Goal: Answer question/provide support: Share knowledge or assist other users

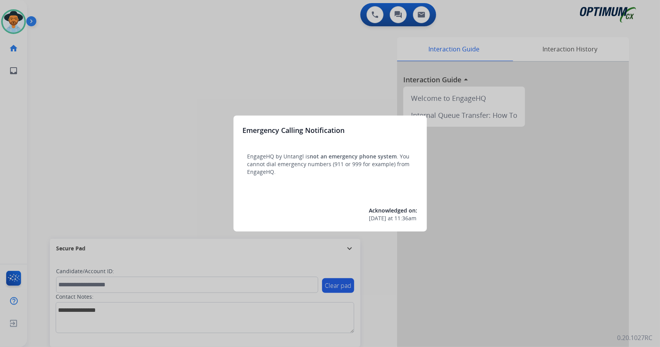
click at [80, 147] on div at bounding box center [330, 173] width 660 height 347
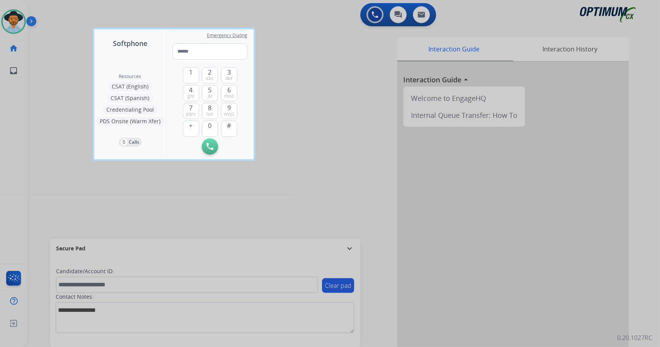
click at [80, 147] on div at bounding box center [330, 173] width 660 height 347
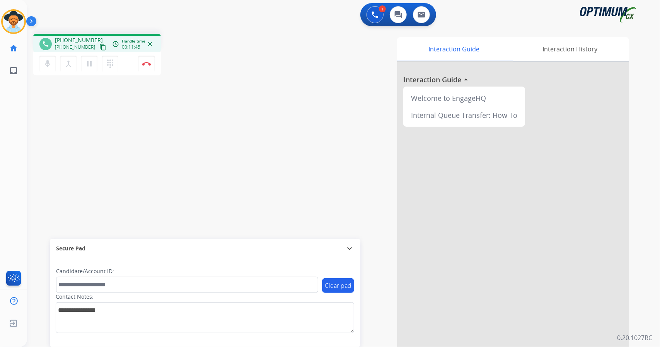
click at [218, 116] on div "phone +15162444941 +15162444941 content_copy access_time Call metrics Queue 00:…" at bounding box center [334, 189] width 614 height 322
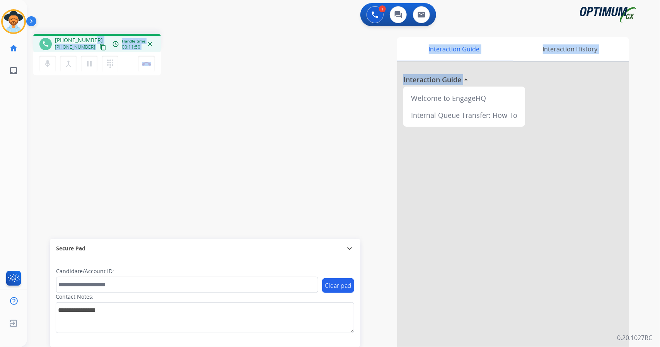
drag, startPoint x: 648, startPoint y: 127, endPoint x: 94, endPoint y: 29, distance: 562.8
click at [94, 29] on div "1 Voice Interactions 0 Chat Interactions 0 Email Interactions phone +1516244494…" at bounding box center [343, 173] width 633 height 347
click at [271, 118] on div "Interaction Guide Interaction History Interaction Guide arrow_drop_up Welcome t…" at bounding box center [437, 193] width 383 height 313
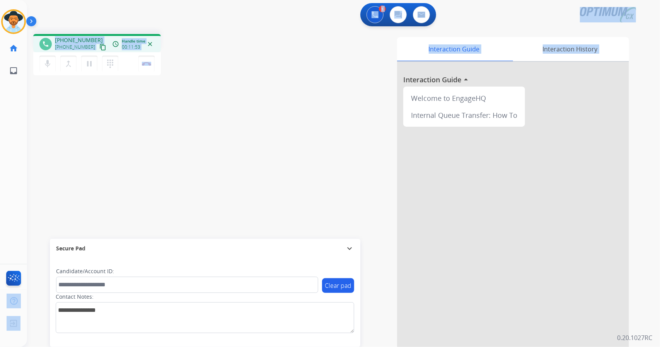
drag, startPoint x: 372, startPoint y: 317, endPoint x: 0, endPoint y: 254, distance: 377.2
click at [0, 254] on div "Outbound call Quit Outbound call Quit Schedule interaction + Add to my list Cus…" at bounding box center [330, 173] width 660 height 347
click at [258, 109] on div "Interaction Guide Interaction History Interaction Guide arrow_drop_up Welcome t…" at bounding box center [437, 193] width 383 height 313
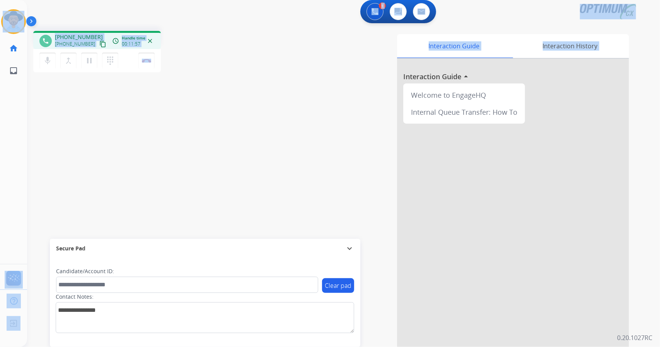
drag, startPoint x: 4, startPoint y: 2, endPoint x: 260, endPoint y: 365, distance: 444.0
click at [260, 347] on html "Outbound call Quit Outbound call Quit Schedule interaction + Add to my list Cus…" at bounding box center [330, 173] width 660 height 347
click at [338, 152] on div "Interaction Guide Interaction History Interaction Guide arrow_drop_up Welcome t…" at bounding box center [437, 190] width 383 height 313
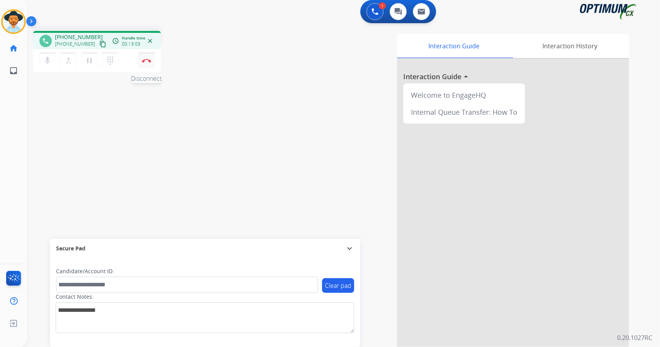
click at [148, 56] on button "Disconnect" at bounding box center [146, 61] width 16 height 16
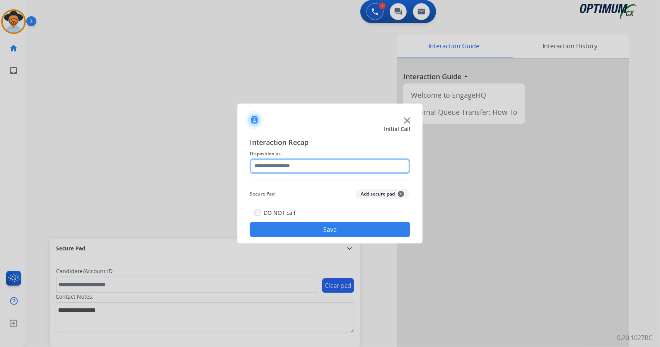
click at [304, 170] on input "text" at bounding box center [330, 166] width 160 height 15
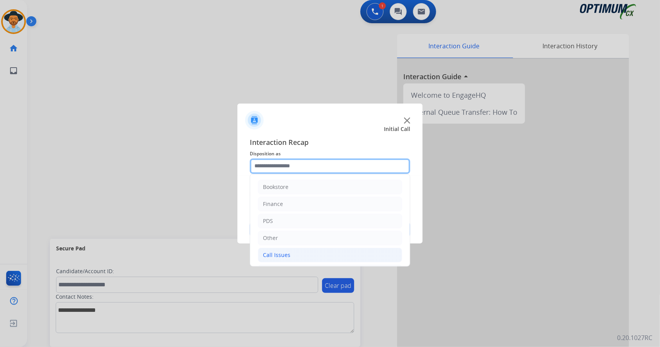
scroll to position [50, 0]
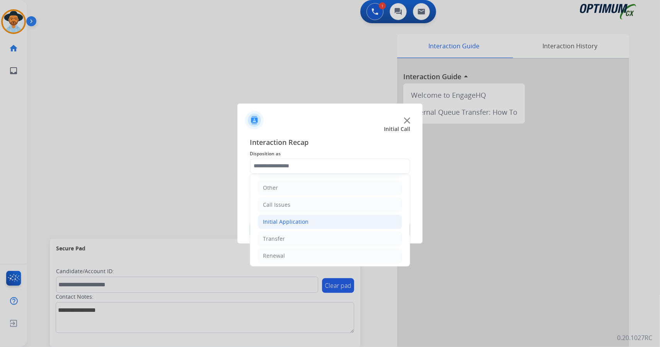
click at [293, 218] on div "Initial Application" at bounding box center [286, 222] width 46 height 8
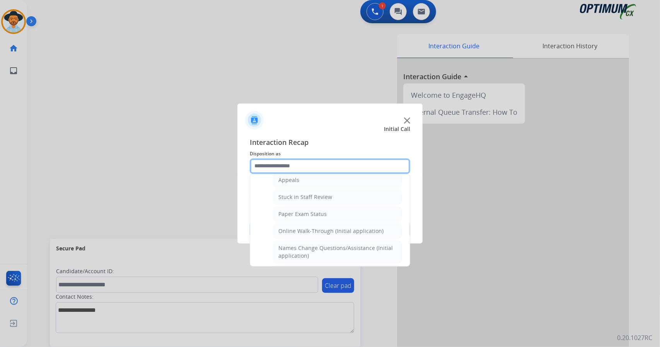
scroll to position [126, 0]
click at [299, 228] on div "Online Walk-Through (Initial application)" at bounding box center [330, 232] width 105 height 8
type input "**********"
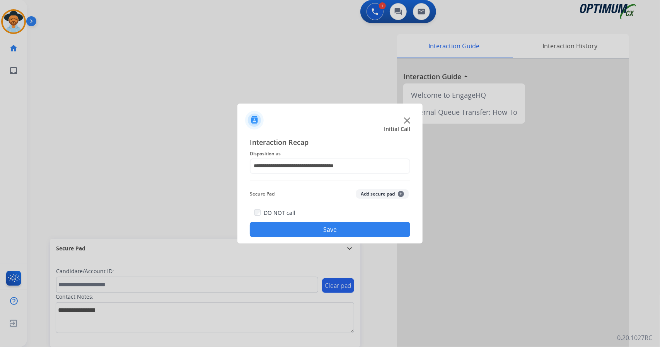
click at [299, 227] on button "Save" at bounding box center [330, 229] width 160 height 15
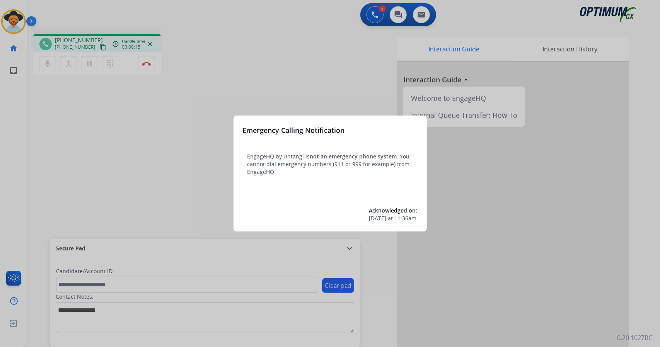
click at [77, 61] on div at bounding box center [330, 173] width 660 height 347
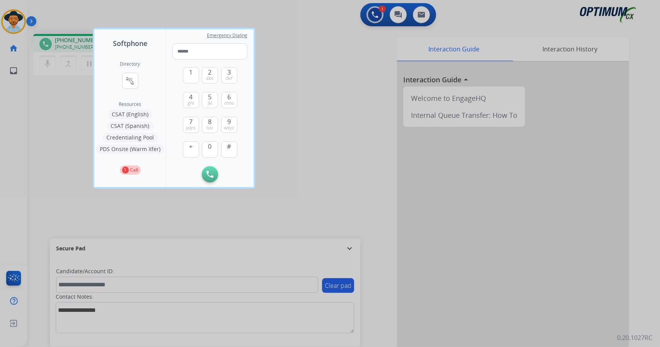
click at [302, 110] on div at bounding box center [330, 173] width 660 height 347
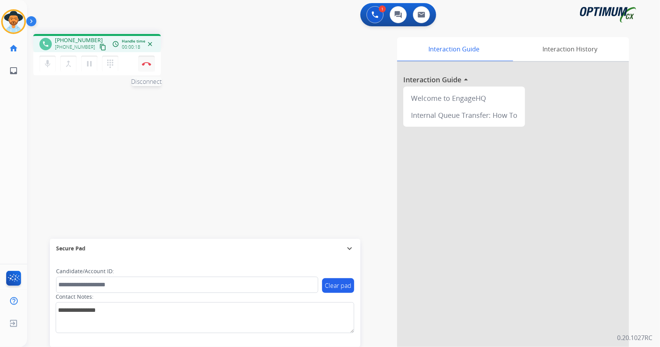
click at [154, 67] on button "Disconnect" at bounding box center [146, 64] width 16 height 16
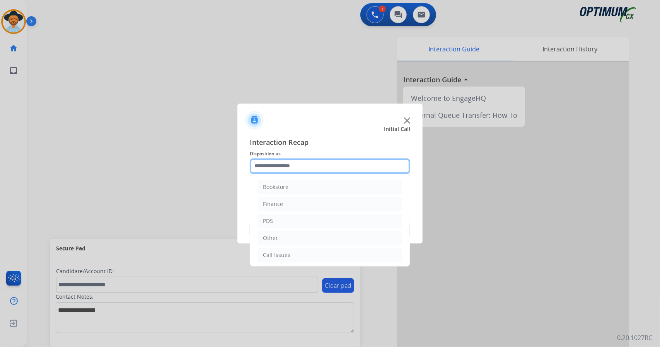
click at [292, 164] on input "text" at bounding box center [330, 166] width 160 height 15
click at [294, 253] on li "Call Issues" at bounding box center [330, 255] width 144 height 15
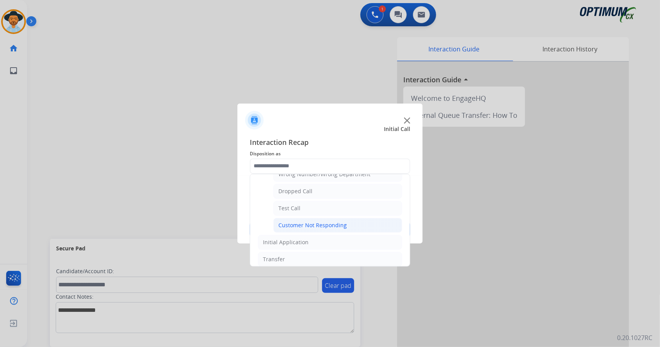
click at [300, 223] on div "Customer Not Responding" at bounding box center [312, 226] width 68 height 8
type input "**********"
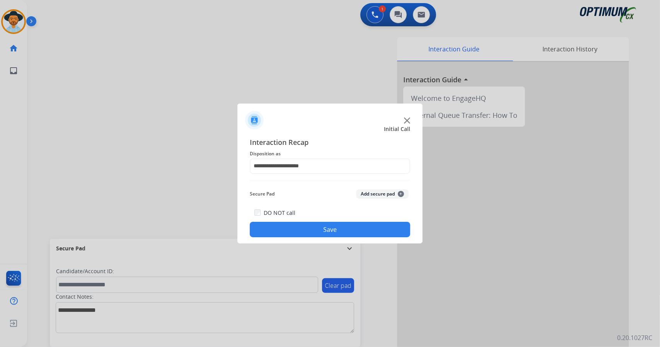
click at [300, 223] on button "Save" at bounding box center [330, 229] width 160 height 15
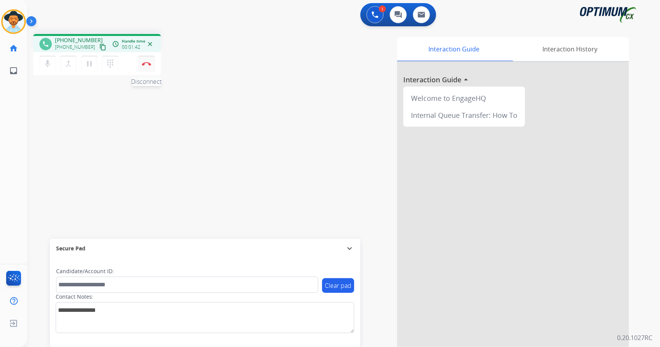
click at [148, 62] on img at bounding box center [146, 64] width 9 height 4
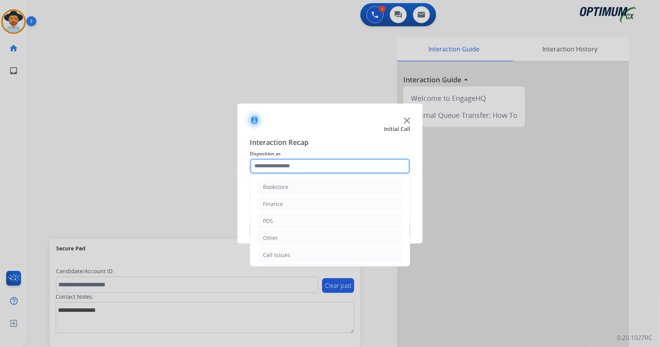
click at [270, 168] on input "text" at bounding box center [330, 166] width 160 height 15
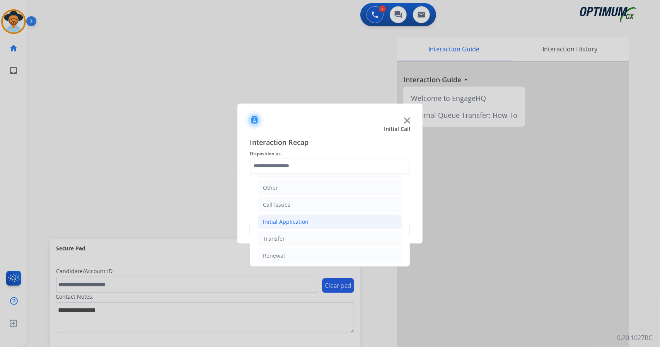
click at [305, 226] on li "Initial Application" at bounding box center [330, 222] width 144 height 15
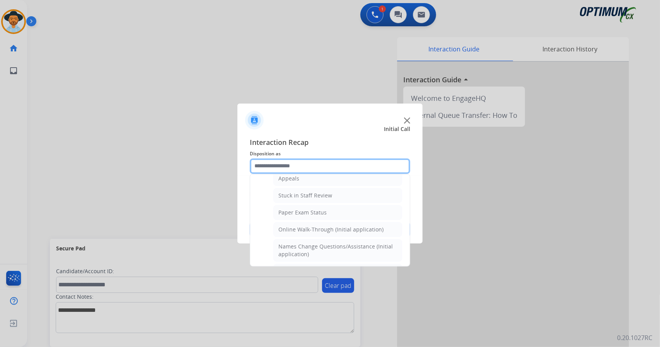
scroll to position [122, 0]
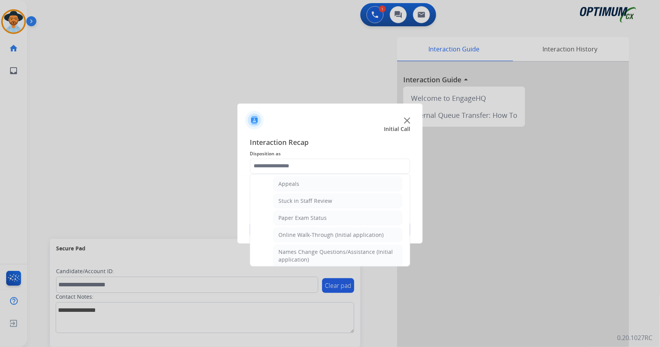
click at [305, 228] on li "Online Walk-Through (Initial application)" at bounding box center [337, 235] width 129 height 15
type input "**********"
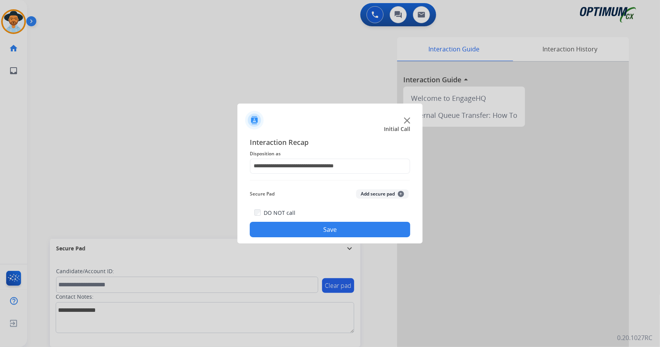
click at [306, 228] on button "Save" at bounding box center [330, 229] width 160 height 15
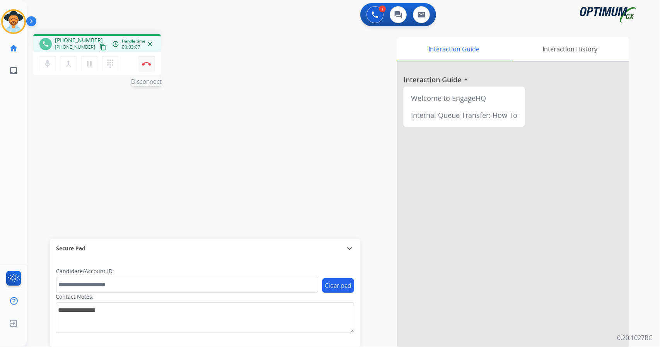
click at [146, 63] on img at bounding box center [146, 64] width 9 height 4
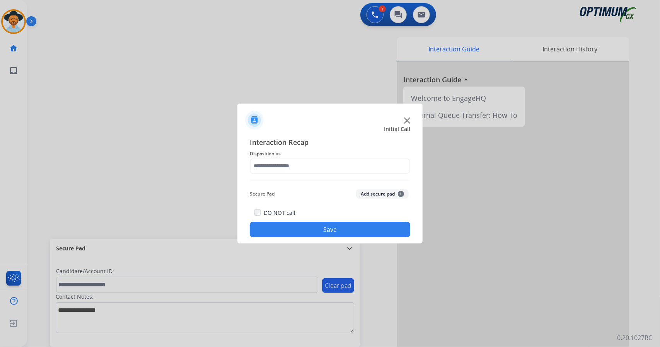
click at [318, 174] on div "Interaction Recap Disposition as Secure Pad Add secure pad + DO NOT call Save" at bounding box center [330, 187] width 160 height 101
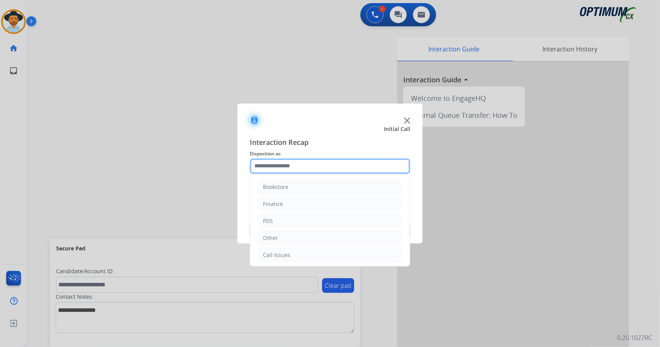
click at [314, 167] on input "text" at bounding box center [330, 166] width 160 height 15
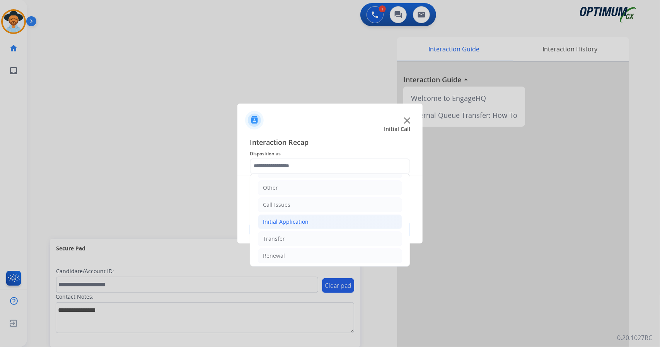
click at [315, 220] on li "Initial Application" at bounding box center [330, 222] width 144 height 15
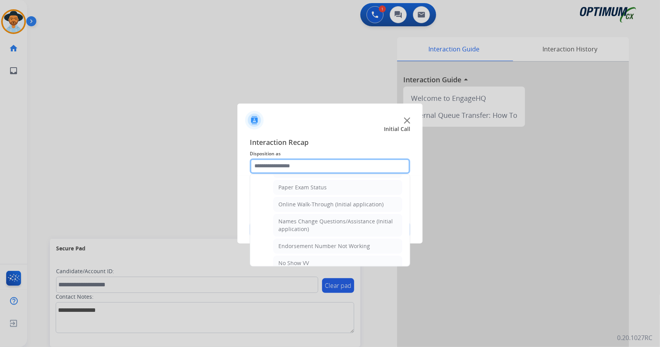
scroll to position [155, 0]
click at [315, 220] on div "Names Change Questions/Assistance (Initial application)" at bounding box center [337, 223] width 119 height 15
type input "**********"
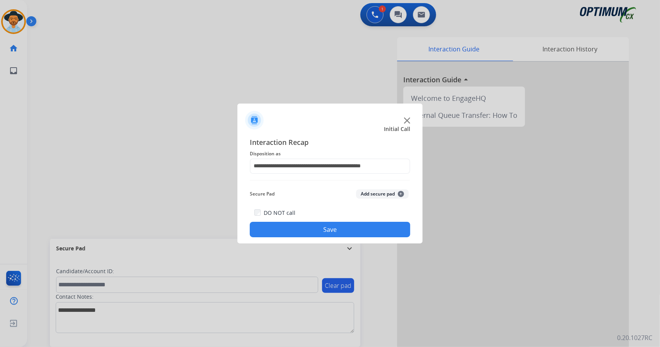
click at [318, 229] on button "Save" at bounding box center [330, 229] width 160 height 15
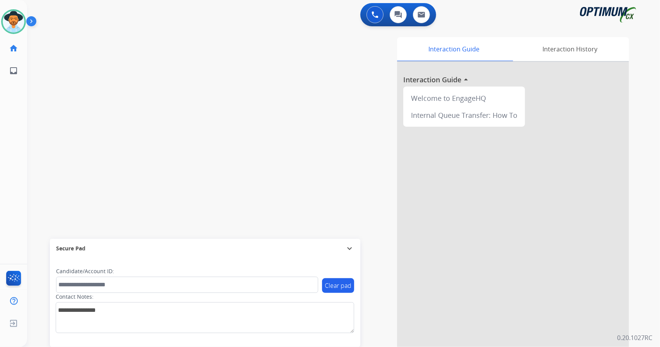
click at [200, 55] on div "swap_horiz Break voice bridge close_fullscreen Connect 3-Way Call merge_type Se…" at bounding box center [334, 189] width 614 height 322
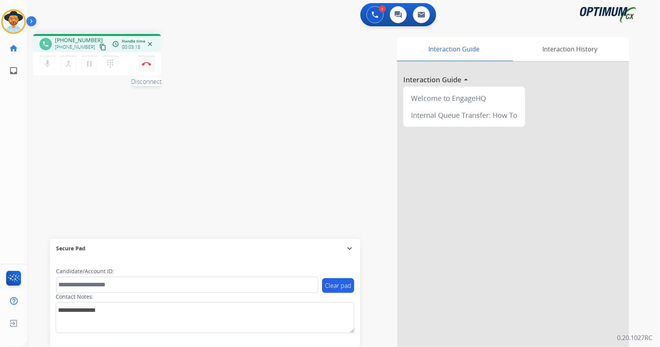
click at [144, 69] on button "Disconnect" at bounding box center [146, 64] width 16 height 16
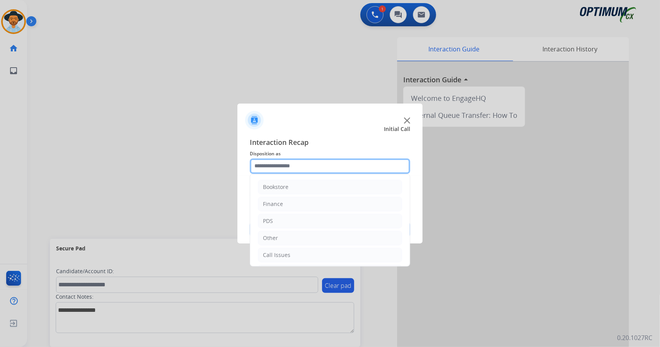
click at [281, 167] on input "text" at bounding box center [330, 166] width 160 height 15
click at [308, 219] on li "Initial Application" at bounding box center [330, 222] width 144 height 15
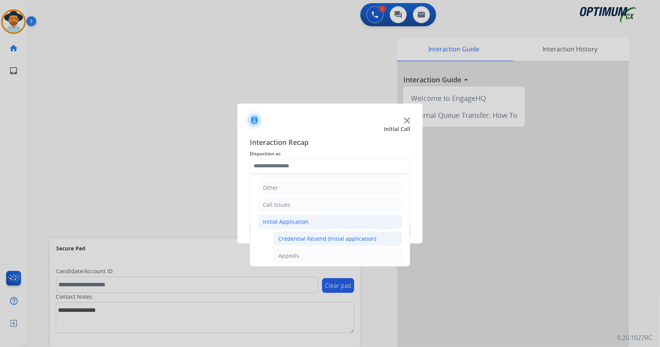
click at [317, 235] on div "Credential Resend (Initial application)" at bounding box center [327, 239] width 98 height 8
type input "**********"
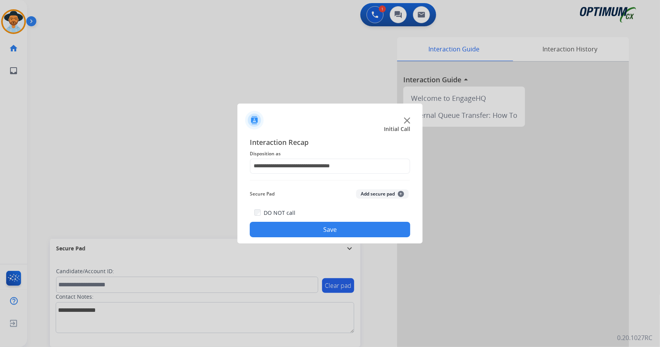
click at [317, 234] on button "Save" at bounding box center [330, 229] width 160 height 15
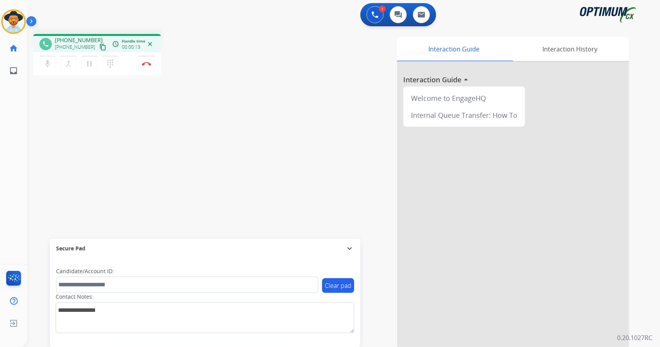
click at [159, 2] on app-navbar "1 Voice Interactions 0 Chat Interactions 0 Email Interactions" at bounding box center [334, 14] width 614 height 28
click at [152, 67] on button "Disconnect" at bounding box center [146, 64] width 16 height 16
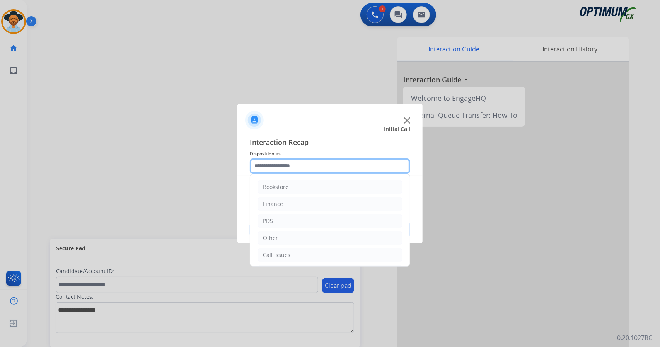
click at [313, 161] on input "text" at bounding box center [330, 166] width 160 height 15
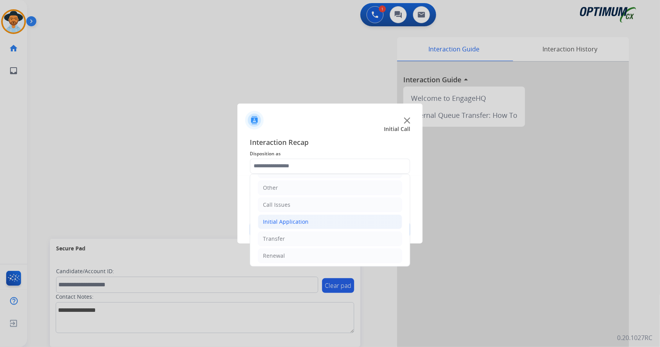
click at [320, 225] on li "Initial Application" at bounding box center [330, 222] width 144 height 15
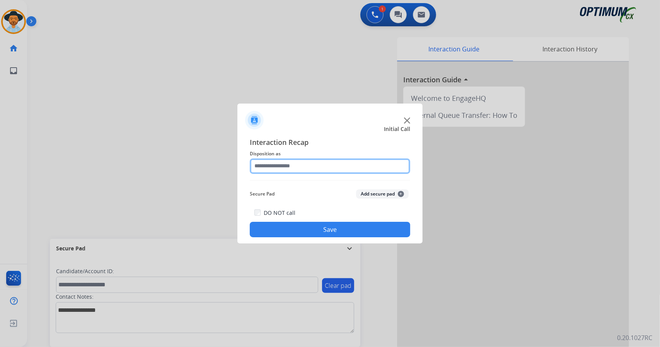
click at [285, 160] on input "text" at bounding box center [330, 166] width 160 height 15
click at [308, 141] on span "Interaction Recap" at bounding box center [330, 143] width 160 height 12
click at [302, 167] on input "text" at bounding box center [330, 166] width 160 height 15
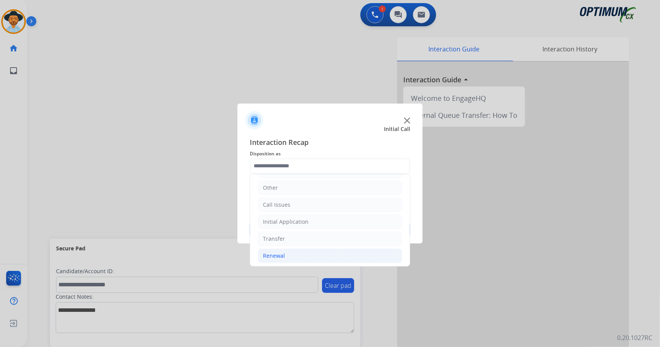
click at [313, 249] on li "Renewal" at bounding box center [330, 256] width 144 height 15
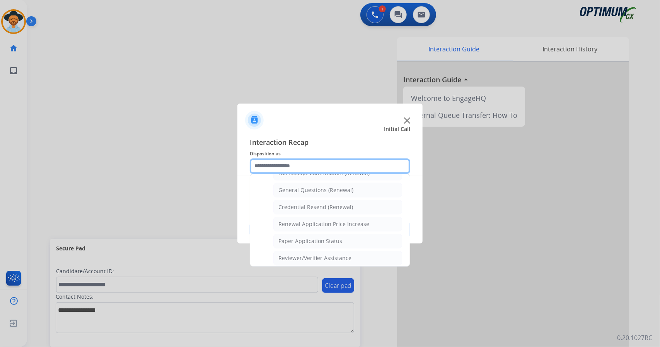
scroll to position [217, 0]
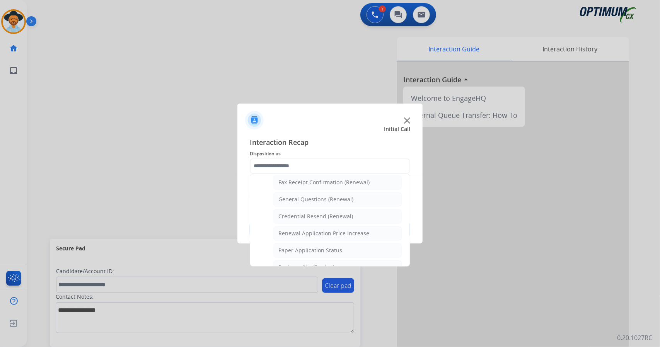
click at [313, 249] on div "Paper Application Status" at bounding box center [310, 251] width 64 height 8
type input "**********"
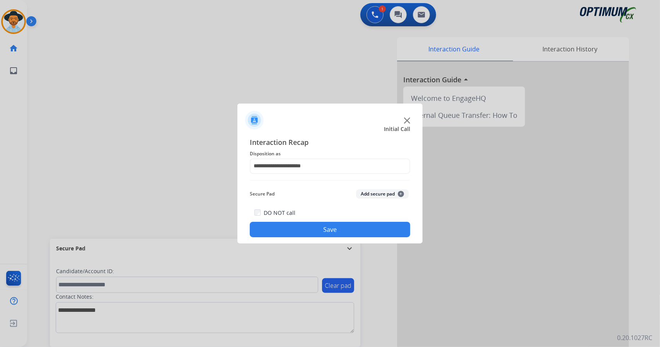
click at [305, 228] on button "Save" at bounding box center [330, 229] width 160 height 15
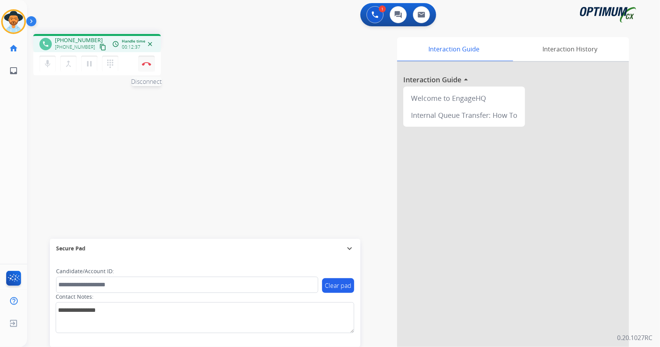
click at [148, 69] on button "Disconnect" at bounding box center [146, 64] width 16 height 16
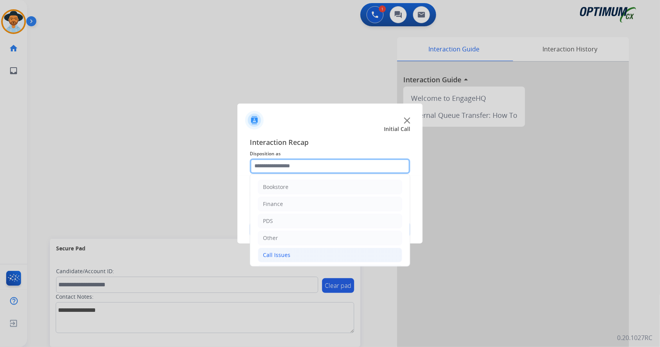
drag, startPoint x: 348, startPoint y: 170, endPoint x: 341, endPoint y: 255, distance: 85.7
click at [341, 174] on div "Bookstore Finance PDS Other Call Issues Initial Application Transfer Renewal" at bounding box center [330, 166] width 160 height 15
click at [320, 251] on li "Renewal" at bounding box center [330, 256] width 144 height 15
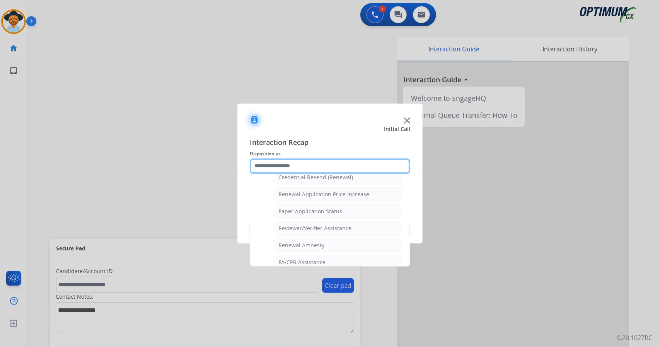
scroll to position [292, 0]
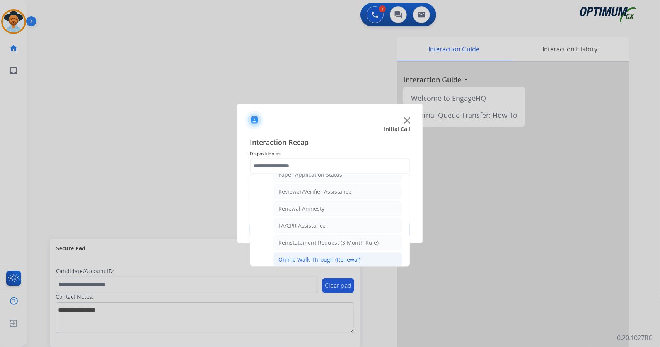
click at [320, 256] on div "Online Walk-Through (Renewal)" at bounding box center [319, 260] width 82 height 8
type input "**********"
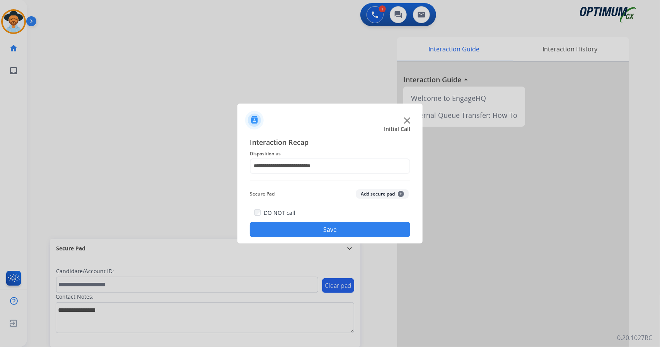
click at [307, 224] on button "Save" at bounding box center [330, 229] width 160 height 15
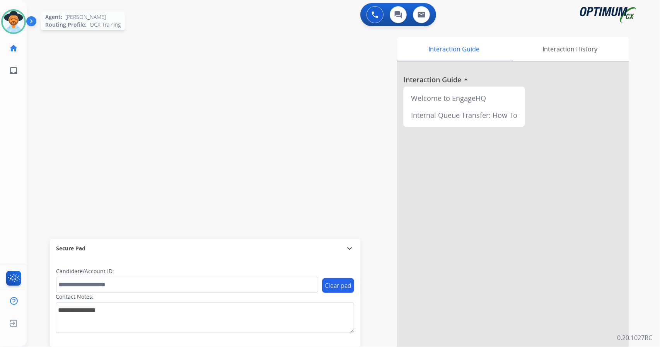
click at [12, 27] on img at bounding box center [14, 22] width 22 height 22
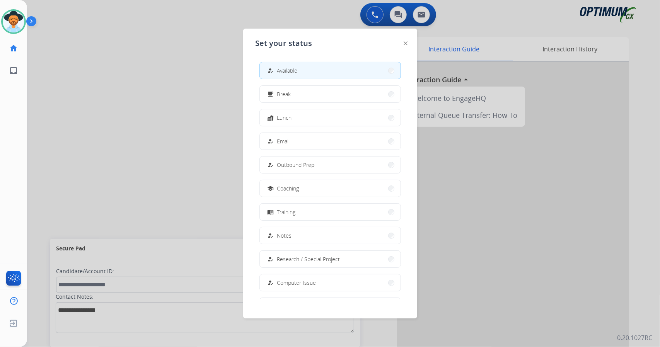
click at [308, 103] on div "how_to_reg Available free_breakfast Break fastfood Lunch how_to_reg Email how_t…" at bounding box center [330, 178] width 149 height 244
click at [305, 97] on button "free_breakfast Break" at bounding box center [330, 94] width 141 height 17
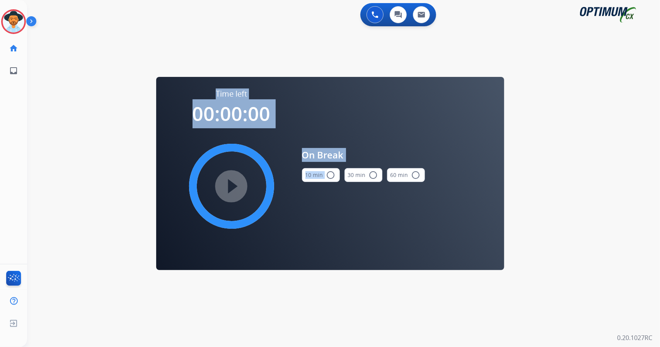
drag, startPoint x: 570, startPoint y: 174, endPoint x: 327, endPoint y: 172, distance: 243.2
click at [327, 172] on div "0 Voice Interactions 0 Chat Interactions 0 Email Interactions swap_horiz Break …" at bounding box center [343, 173] width 633 height 347
click at [327, 172] on mat-icon "radio_button_unchecked" at bounding box center [330, 175] width 9 height 9
click at [232, 183] on mat-icon "play_circle_filled" at bounding box center [231, 186] width 9 height 9
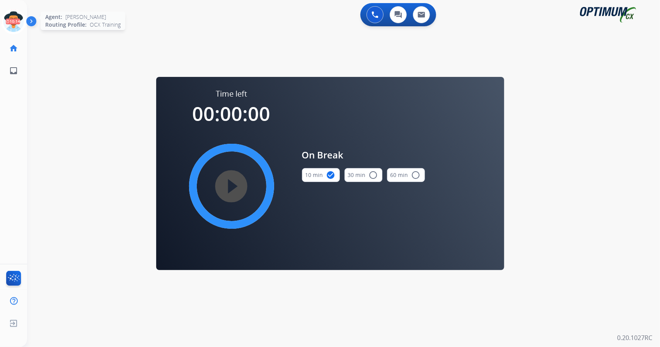
click at [11, 16] on icon at bounding box center [13, 21] width 25 height 25
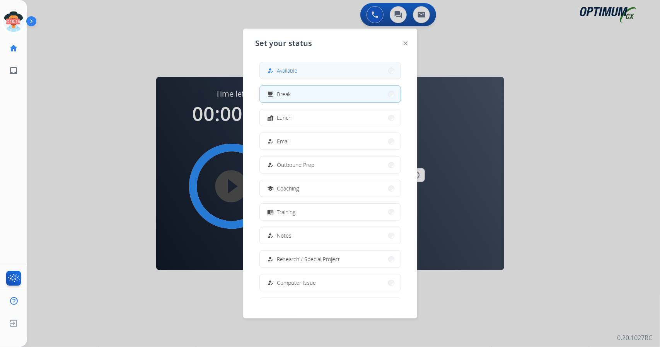
click at [329, 71] on button "how_to_reg Available" at bounding box center [330, 70] width 141 height 17
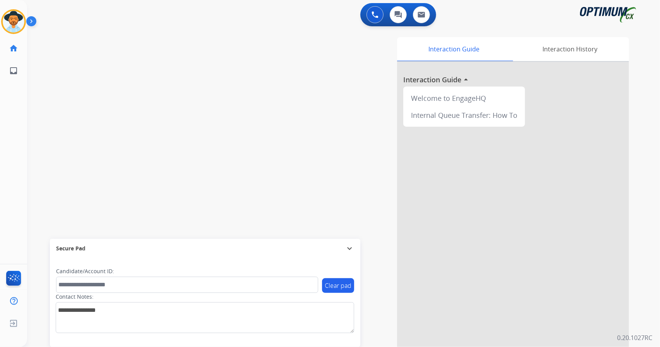
click at [329, 71] on div "Interaction Guide Interaction History Interaction Guide arrow_drop_up Welcome t…" at bounding box center [437, 193] width 383 height 313
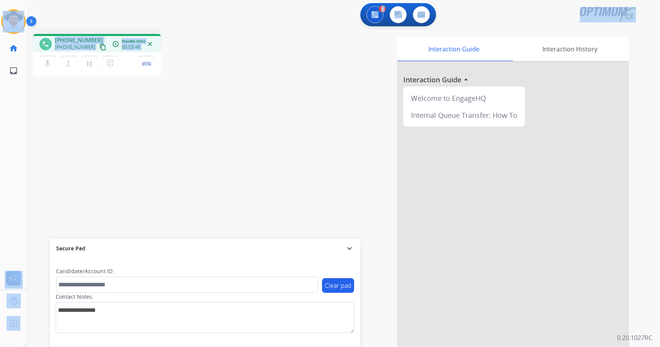
drag, startPoint x: 169, startPoint y: 62, endPoint x: 0, endPoint y: 27, distance: 172.1
click at [0, 27] on div "Outbound call Quit Outbound call Quit Schedule interaction + Add to my list Cus…" at bounding box center [330, 173] width 660 height 347
click at [67, 19] on div "1 Voice Interactions 0 Chat Interactions 0 Email Interactions" at bounding box center [338, 15] width 605 height 25
drag, startPoint x: 2, startPoint y: 0, endPoint x: 229, endPoint y: 97, distance: 247.2
click at [229, 97] on div "Outbound call Quit Outbound call Quit Schedule interaction + Add to my list Cus…" at bounding box center [330, 173] width 660 height 347
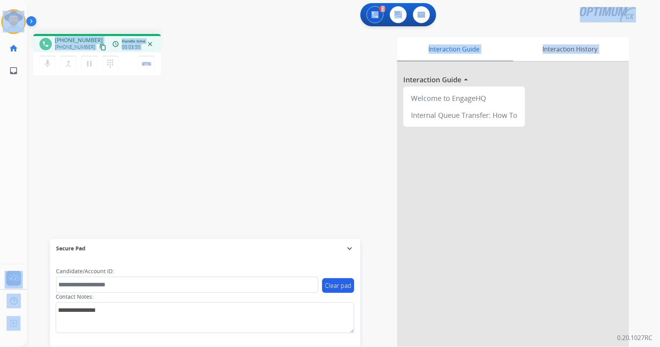
click at [229, 97] on div "phone [PHONE_NUMBER] [PHONE_NUMBER] content_copy access_time Call metrics Queue…" at bounding box center [334, 189] width 614 height 322
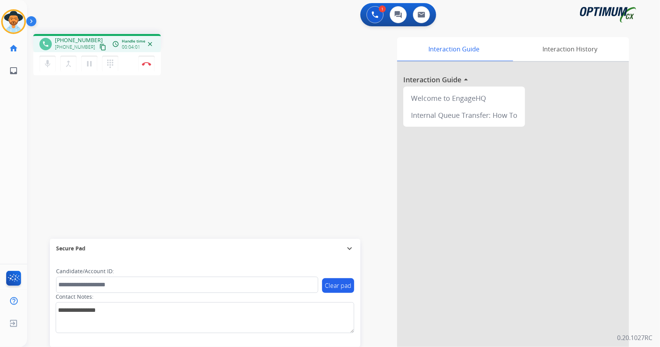
click at [244, 112] on div "phone [PHONE_NUMBER] [PHONE_NUMBER] content_copy access_time Call metrics Queue…" at bounding box center [334, 189] width 614 height 322
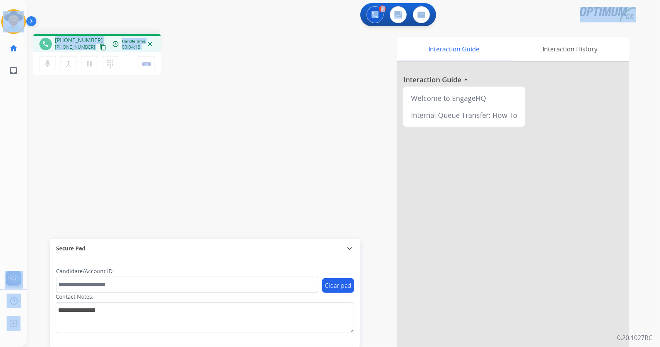
drag, startPoint x: 169, startPoint y: 60, endPoint x: 0, endPoint y: 2, distance: 178.9
click at [0, 2] on div "Outbound call Quit Outbound call Quit Schedule interaction + Add to my list Cus…" at bounding box center [330, 173] width 660 height 347
click at [138, 8] on div "1 Voice Interactions 0 Chat Interactions 0 Email Interactions" at bounding box center [338, 15] width 605 height 25
drag, startPoint x: 3, startPoint y: 2, endPoint x: 285, endPoint y: 116, distance: 303.2
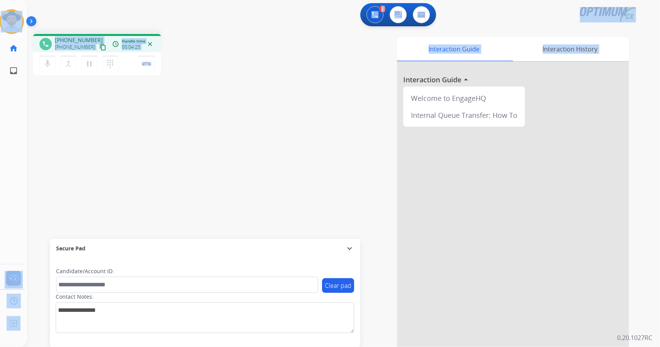
click at [285, 116] on div "Outbound call Quit Outbound call Quit Schedule interaction + Add to my list Cus…" at bounding box center [330, 173] width 660 height 347
click at [285, 116] on div "Interaction Guide Interaction History Interaction Guide arrow_drop_up Welcome t…" at bounding box center [437, 193] width 383 height 313
drag, startPoint x: 2, startPoint y: 1, endPoint x: 213, endPoint y: 94, distance: 231.3
click at [213, 94] on div "Outbound call Quit Outbound call Quit Schedule interaction + Add to my list Cus…" at bounding box center [330, 173] width 660 height 347
click at [213, 94] on div "phone [PHONE_NUMBER] [PHONE_NUMBER] content_copy access_time Call metrics Queue…" at bounding box center [334, 189] width 614 height 322
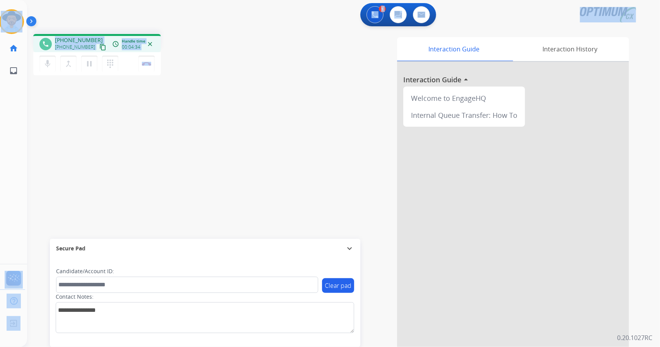
drag, startPoint x: 187, startPoint y: 63, endPoint x: 0, endPoint y: -47, distance: 217.0
click at [0, 0] on html "Outbound call Quit Outbound call Quit Schedule interaction + Add to my list Cus…" at bounding box center [330, 173] width 660 height 347
click at [71, 8] on div "1 Voice Interactions 0 Chat Interactions 0 Email Interactions" at bounding box center [338, 15] width 605 height 25
drag, startPoint x: 5, startPoint y: 3, endPoint x: 198, endPoint y: 139, distance: 236.4
click at [198, 139] on div "Outbound call Quit Outbound call Quit Schedule interaction + Add to my list Cus…" at bounding box center [330, 173] width 660 height 347
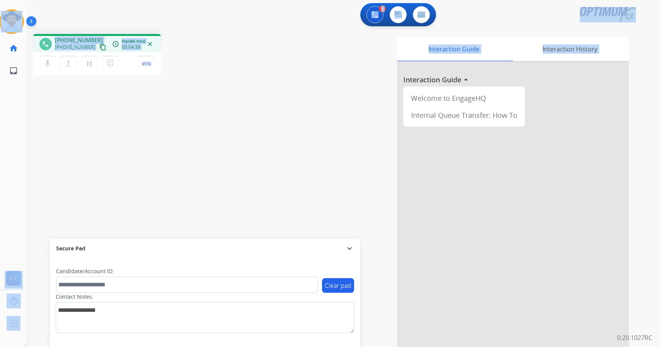
click at [198, 139] on div "phone [PHONE_NUMBER] [PHONE_NUMBER] content_copy access_time Call metrics Queue…" at bounding box center [334, 189] width 614 height 322
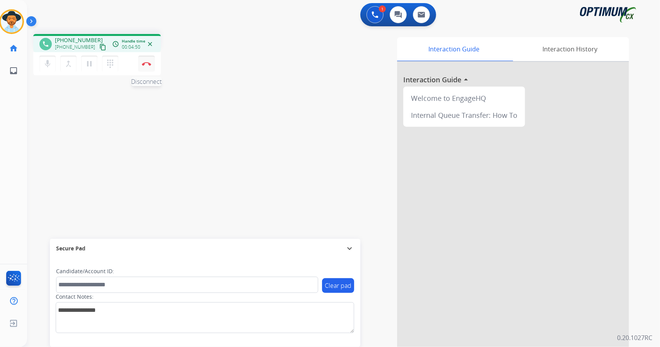
click at [151, 61] on button "Disconnect" at bounding box center [146, 64] width 16 height 16
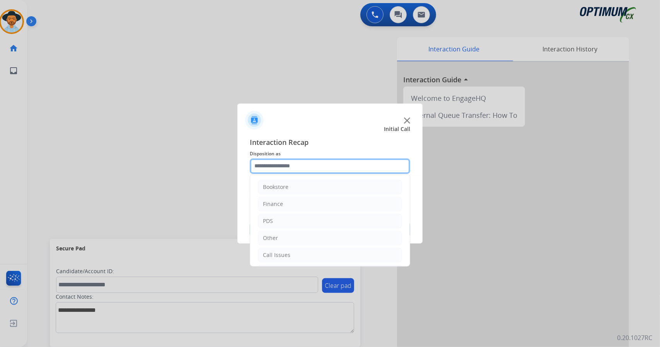
click at [274, 162] on input "text" at bounding box center [330, 166] width 160 height 15
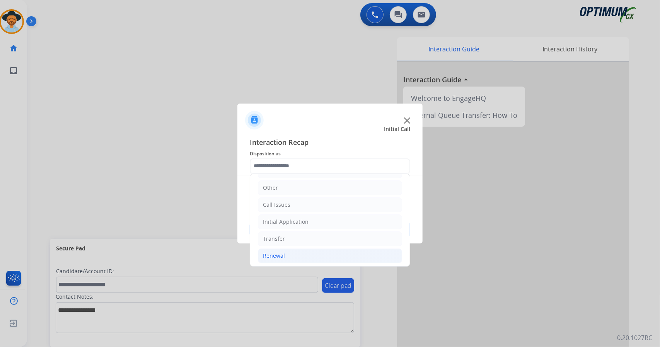
click at [313, 251] on li "Renewal" at bounding box center [330, 256] width 144 height 15
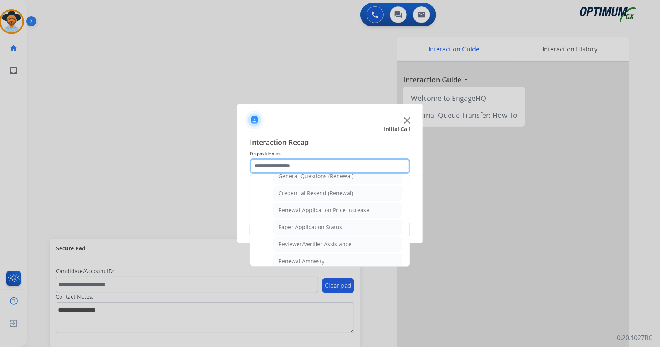
scroll to position [292, 0]
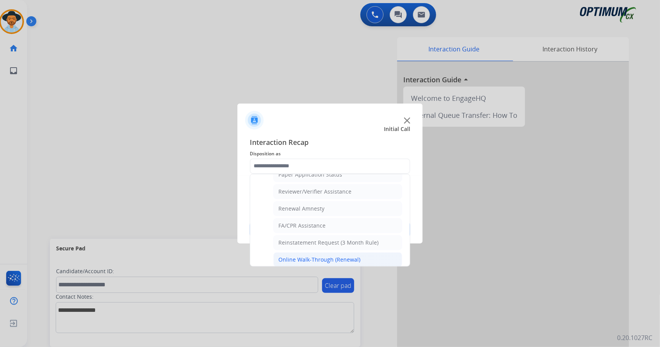
click at [319, 253] on li "Online Walk-Through (Renewal)" at bounding box center [337, 260] width 129 height 15
type input "**********"
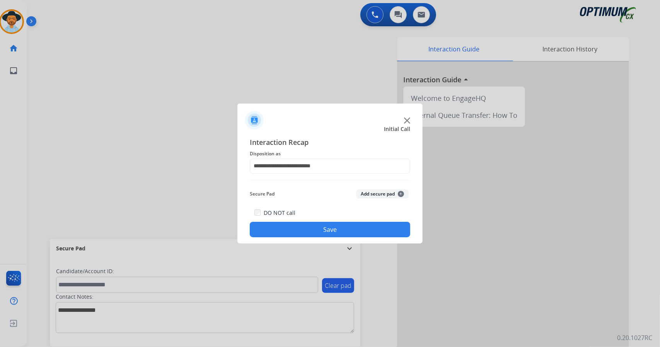
click at [312, 230] on button "Save" at bounding box center [330, 229] width 160 height 15
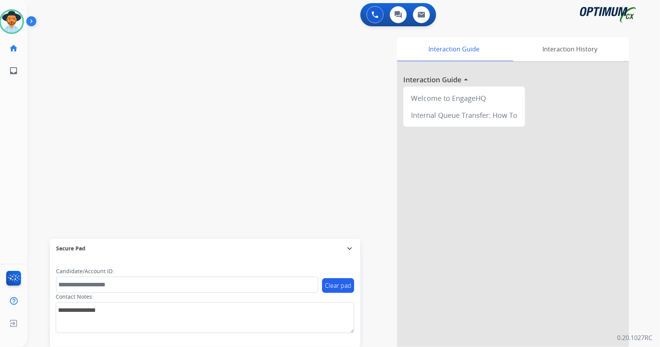
click at [387, 328] on div "Interaction Guide Interaction History Interaction Guide arrow_drop_up Welcome t…" at bounding box center [437, 193] width 383 height 313
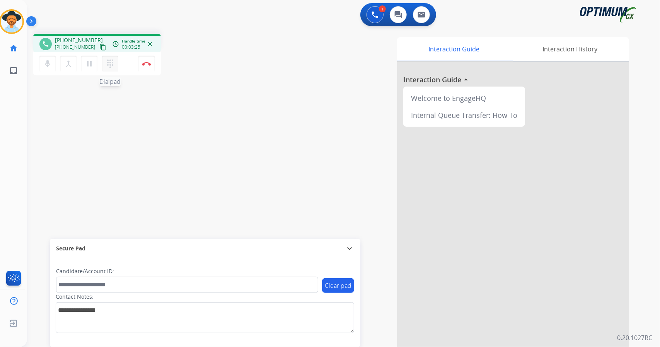
click at [111, 65] on mat-icon "dialpad" at bounding box center [110, 63] width 9 height 9
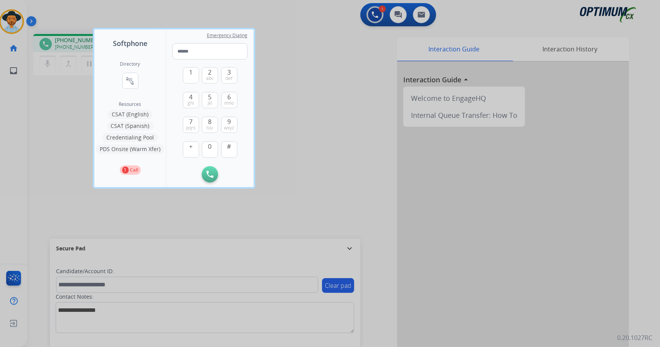
click at [261, 82] on div at bounding box center [330, 173] width 660 height 347
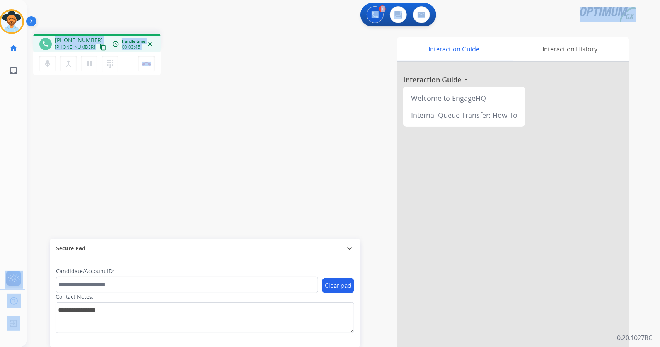
scroll to position [0, 0]
drag, startPoint x: 176, startPoint y: 68, endPoint x: 0, endPoint y: 10, distance: 184.8
click at [0, 10] on div "Outbound call Quit Outbound call Quit Schedule interaction + Add to my list Cus…" at bounding box center [330, 173] width 660 height 347
click at [74, 6] on div "1 Voice Interactions 0 Chat Interactions 0 Email Interactions" at bounding box center [338, 15] width 605 height 25
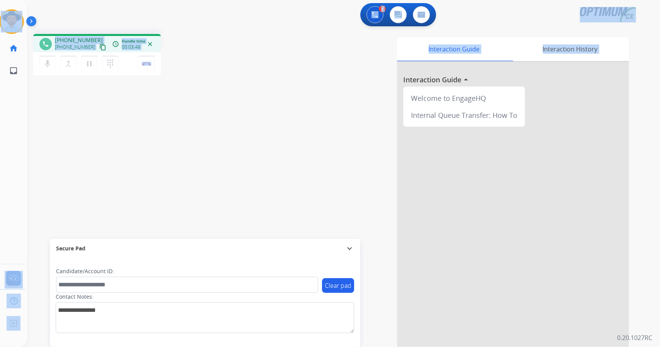
drag, startPoint x: 2, startPoint y: 2, endPoint x: 224, endPoint y: 177, distance: 283.0
click at [224, 177] on div "Outbound call Quit Outbound call Quit Schedule interaction + Add to my list Cus…" at bounding box center [330, 173] width 660 height 347
click at [180, 65] on div "phone [PHONE_NUMBER] [PHONE_NUMBER] content_copy access_time Call metrics Queue…" at bounding box center [138, 56] width 210 height 44
drag, startPoint x: 1, startPoint y: 1, endPoint x: 237, endPoint y: 125, distance: 266.7
click at [237, 125] on div "Outbound call Quit Outbound call Quit Schedule interaction + Add to my list Cus…" at bounding box center [330, 173] width 660 height 347
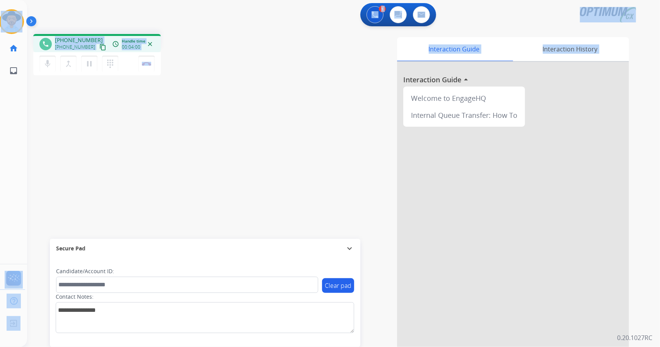
click at [237, 125] on div "phone [PHONE_NUMBER] [PHONE_NUMBER] content_copy access_time Call metrics Queue…" at bounding box center [334, 189] width 614 height 322
drag, startPoint x: 2, startPoint y: 1, endPoint x: 229, endPoint y: 106, distance: 250.2
click at [229, 106] on div "Outbound call Quit Outbound call Quit Schedule interaction + Add to my list Cus…" at bounding box center [330, 173] width 660 height 347
click at [229, 106] on div "phone [PHONE_NUMBER] [PHONE_NUMBER] content_copy access_time Call metrics Queue…" at bounding box center [334, 189] width 614 height 322
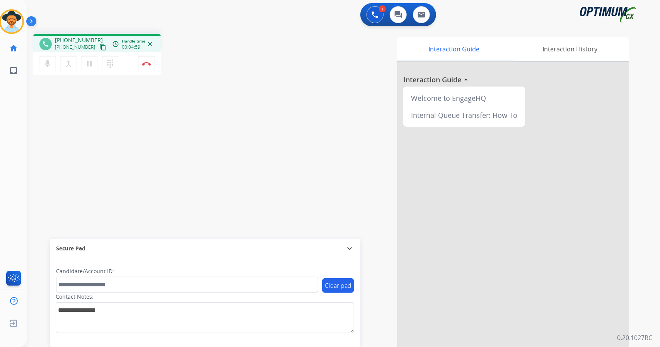
click at [203, 74] on div "phone [PHONE_NUMBER] [PHONE_NUMBER] content_copy access_time Call metrics Queue…" at bounding box center [138, 56] width 210 height 44
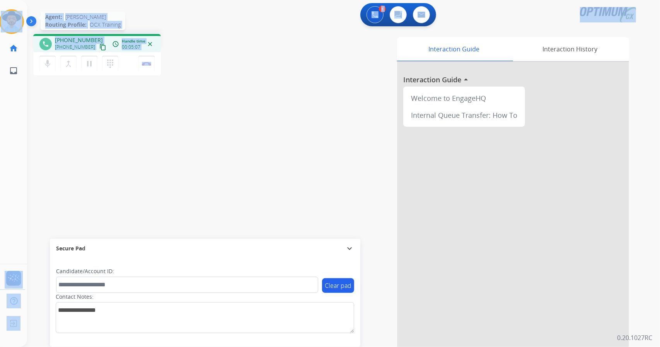
drag, startPoint x: 170, startPoint y: 63, endPoint x: 0, endPoint y: 22, distance: 174.9
click at [0, 22] on div "Outbound call Quit Outbound call Quit Schedule interaction + Add to my list Cus…" at bounding box center [330, 173] width 660 height 347
click at [10, 4] on div "[PERSON_NAME] Edit Avatar Agent: [PERSON_NAME] Profile: OCX Training home Home …" at bounding box center [11, 41] width 27 height 82
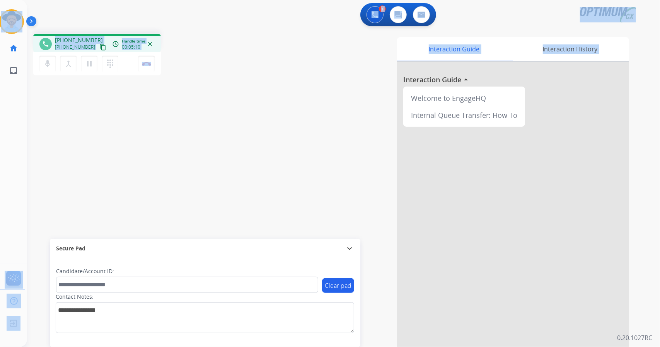
drag, startPoint x: 2, startPoint y: 2, endPoint x: 244, endPoint y: 178, distance: 298.9
click at [244, 178] on div "Outbound call Quit Outbound call Quit Schedule interaction + Add to my list Cus…" at bounding box center [330, 173] width 660 height 347
click at [244, 178] on div "phone [PHONE_NUMBER] [PHONE_NUMBER] content_copy access_time Call metrics Queue…" at bounding box center [334, 189] width 614 height 322
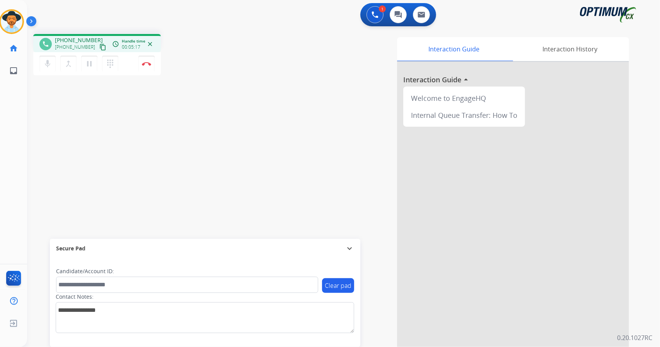
click at [2, 0] on div "[PERSON_NAME] Edit Avatar Agent: [PERSON_NAME] Profile: OCX Training home Home …" at bounding box center [11, 41] width 27 height 82
drag, startPoint x: 2, startPoint y: 0, endPoint x: 7, endPoint y: 2, distance: 4.8
click at [7, 2] on div "[PERSON_NAME] Edit Avatar Agent: [PERSON_NAME] Profile: OCX Training home Home …" at bounding box center [13, 41] width 27 height 82
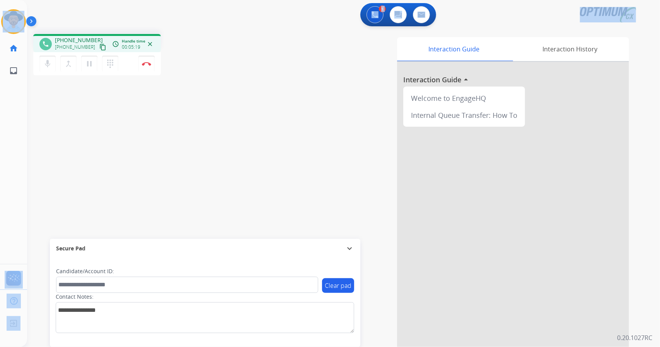
scroll to position [0, 2]
drag, startPoint x: 7, startPoint y: 2, endPoint x: 182, endPoint y: 135, distance: 220.2
click at [182, 135] on div "Outbound call Quit Outbound call Quit Schedule interaction + Add to my list Cus…" at bounding box center [330, 173] width 660 height 347
click at [182, 135] on div "phone [PHONE_NUMBER] [PHONE_NUMBER] content_copy access_time Call metrics Queue…" at bounding box center [334, 189] width 614 height 322
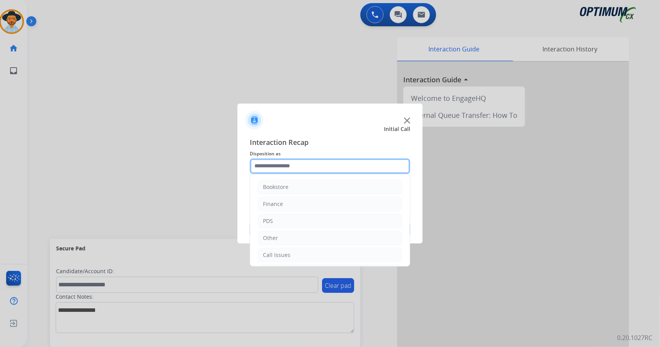
click at [300, 165] on input "text" at bounding box center [330, 166] width 160 height 15
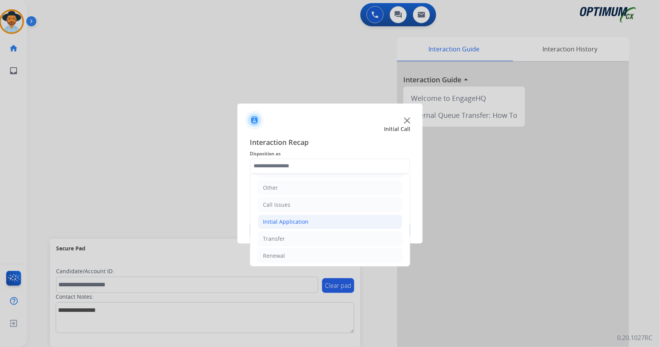
click at [313, 218] on li "Initial Application" at bounding box center [330, 222] width 144 height 15
click at [312, 251] on li "Appeals" at bounding box center [337, 256] width 129 height 15
type input "*******"
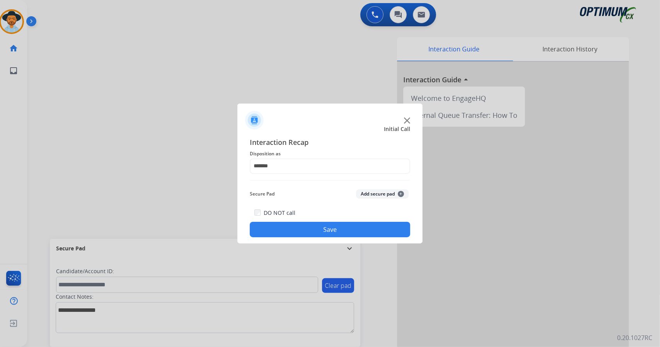
click at [313, 234] on button "Save" at bounding box center [330, 229] width 160 height 15
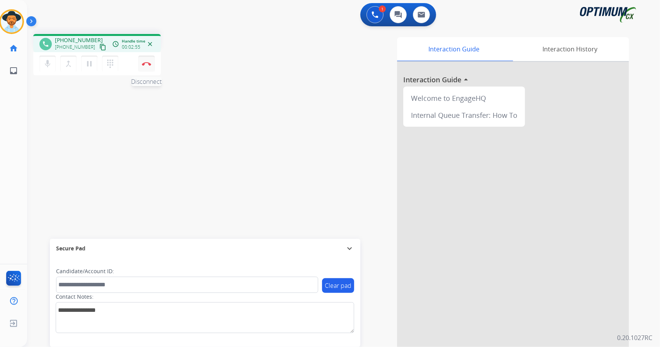
click at [150, 70] on div "mic Mute merge_type Bridge pause Hold dialpad Dialpad Disconnect" at bounding box center [97, 63] width 128 height 23
click at [150, 70] on button "Disconnect" at bounding box center [146, 64] width 16 height 16
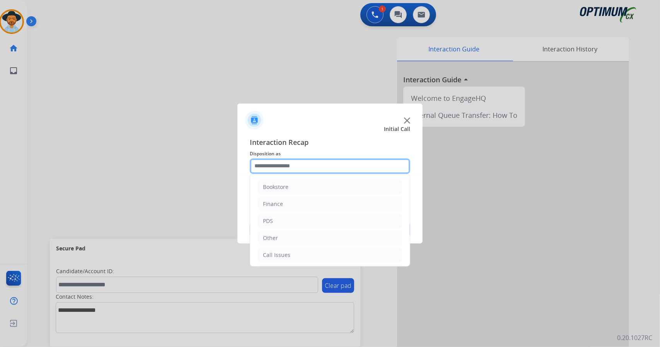
click at [297, 162] on input "text" at bounding box center [330, 166] width 160 height 15
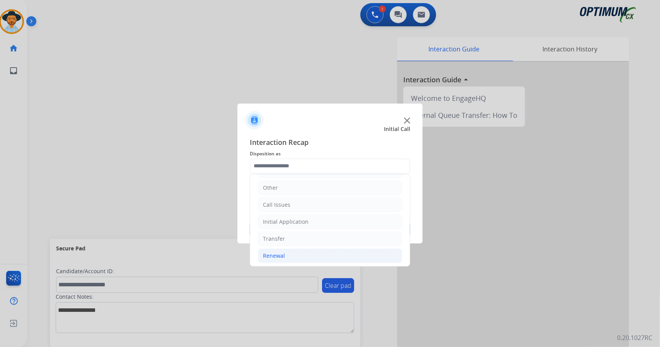
click at [325, 250] on li "Renewal" at bounding box center [330, 256] width 144 height 15
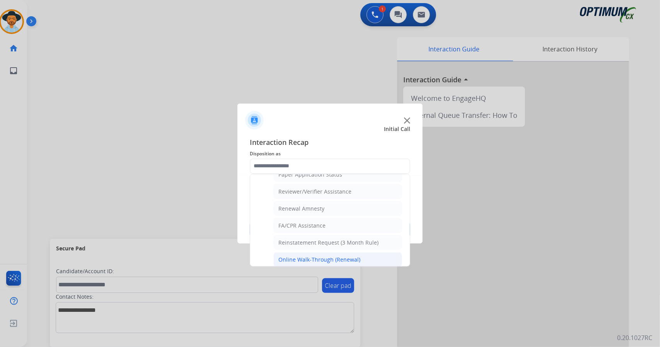
click at [331, 256] on div "Online Walk-Through (Renewal)" at bounding box center [319, 260] width 82 height 8
type input "**********"
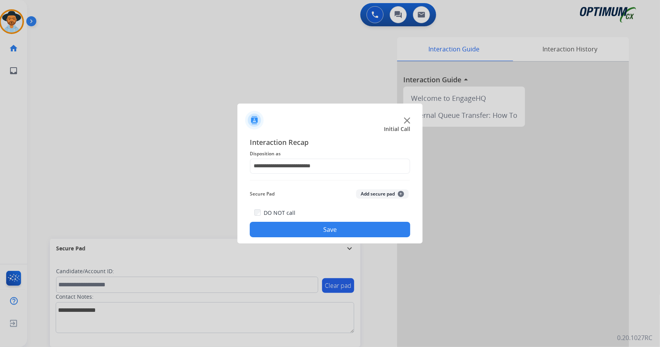
click at [331, 231] on button "Save" at bounding box center [330, 229] width 160 height 15
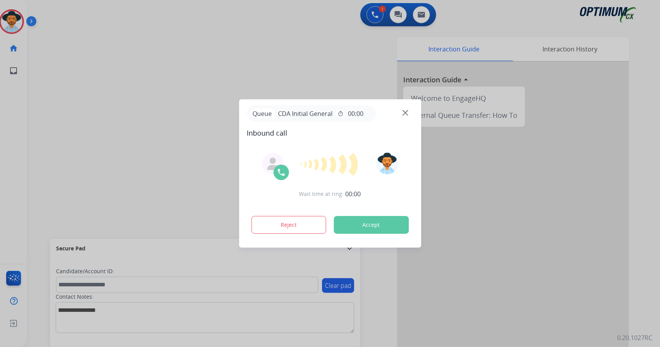
click at [374, 231] on button "Accept" at bounding box center [371, 225] width 75 height 18
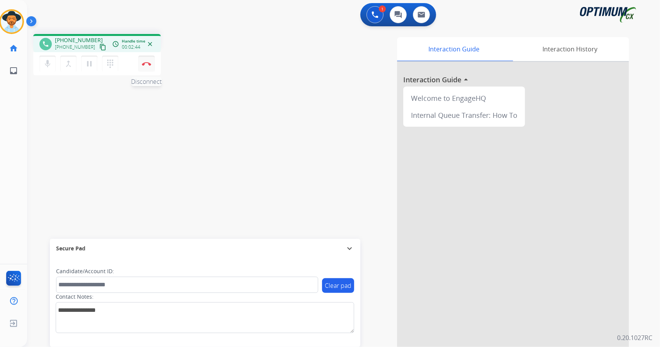
click at [144, 60] on button "Disconnect" at bounding box center [146, 64] width 16 height 16
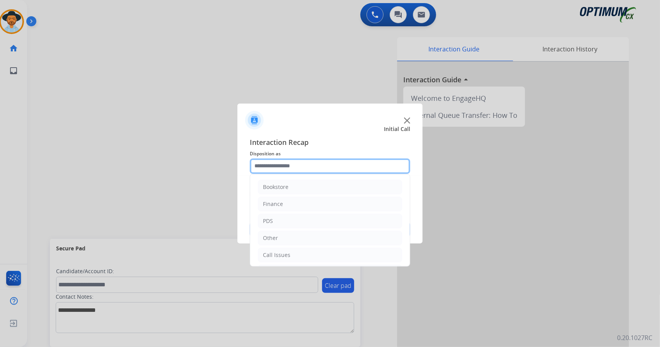
click at [278, 170] on input "text" at bounding box center [330, 166] width 160 height 15
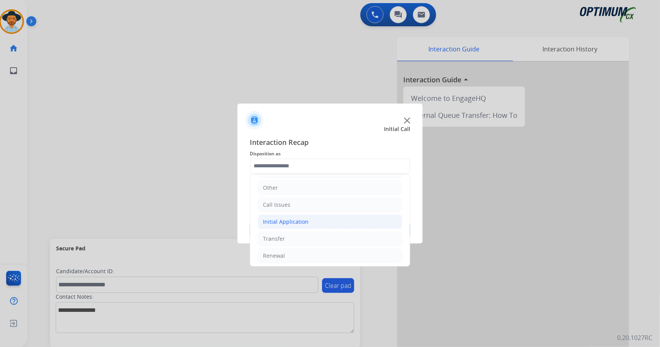
click at [309, 226] on li "Initial Application" at bounding box center [330, 222] width 144 height 15
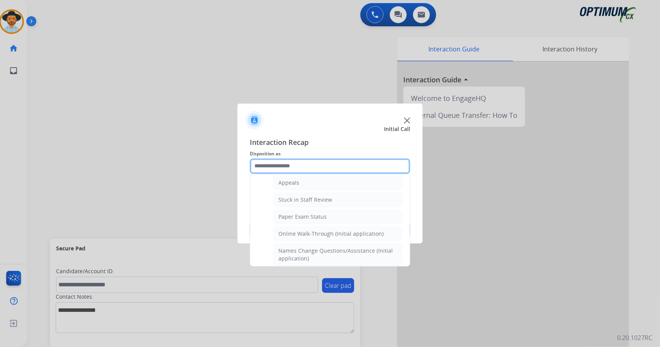
scroll to position [125, 0]
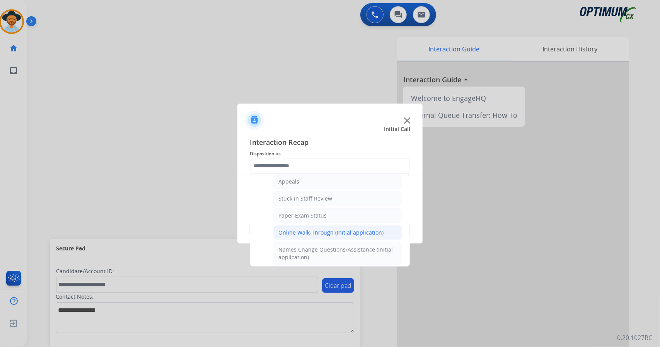
click at [313, 230] on div "Online Walk-Through (Initial application)" at bounding box center [330, 233] width 105 height 8
type input "**********"
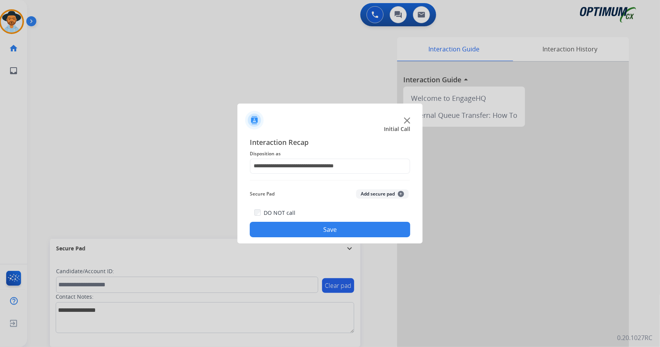
click at [313, 230] on button "Save" at bounding box center [330, 229] width 160 height 15
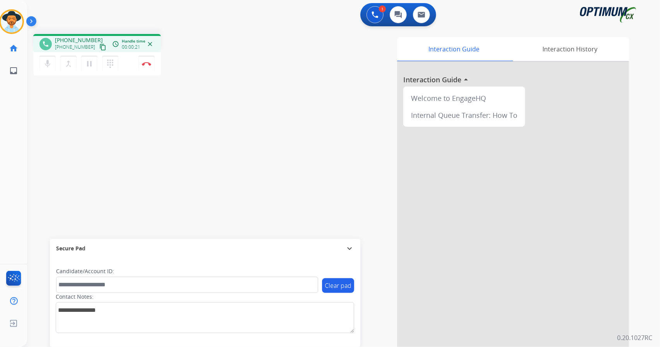
click at [375, 323] on div "Interaction Guide Interaction History Interaction Guide arrow_drop_up Welcome t…" at bounding box center [437, 193] width 383 height 313
click at [193, 49] on div "phone [PHONE_NUMBER] [PHONE_NUMBER] content_copy access_time Call metrics Queue…" at bounding box center [138, 56] width 210 height 44
click at [148, 68] on button "Disconnect" at bounding box center [146, 64] width 16 height 16
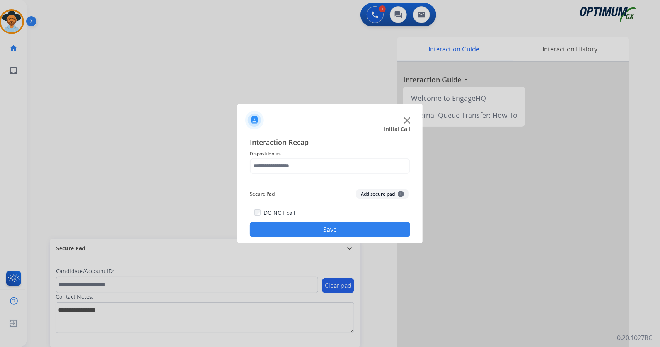
click at [276, 175] on div "Interaction Recap Disposition as Secure Pad Add secure pad + DO NOT call Save" at bounding box center [330, 187] width 160 height 101
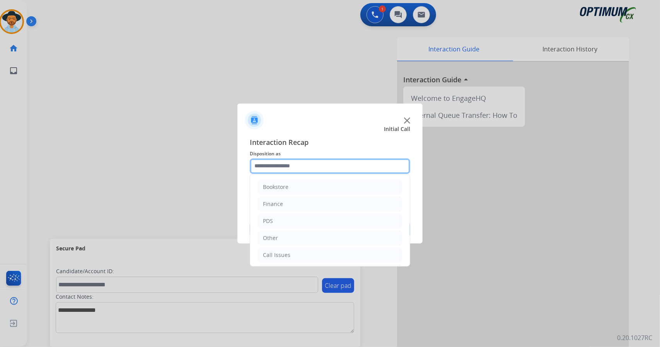
click at [277, 169] on input "text" at bounding box center [330, 166] width 160 height 15
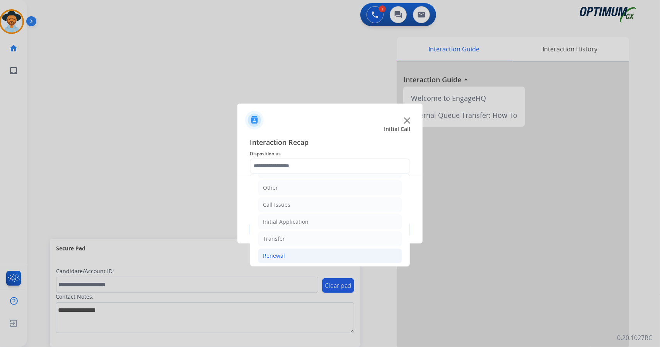
click at [287, 255] on li "Renewal" at bounding box center [330, 256] width 144 height 15
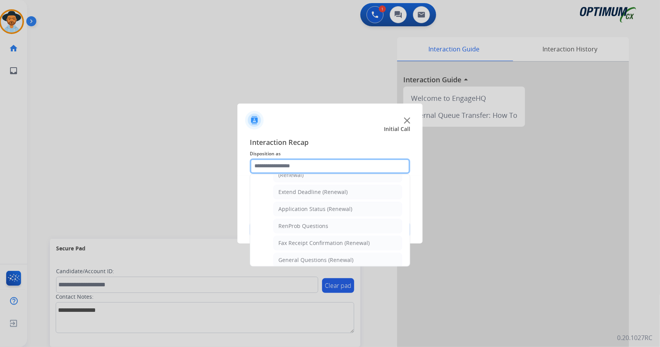
scroll to position [157, 0]
click at [287, 255] on div "General Questions (Renewal)" at bounding box center [315, 259] width 75 height 8
type input "**********"
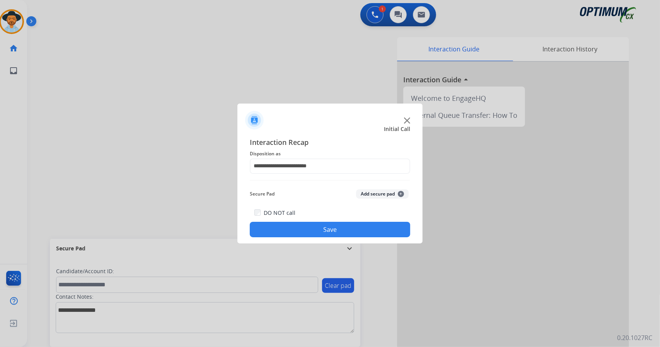
click at [287, 231] on button "Save" at bounding box center [330, 229] width 160 height 15
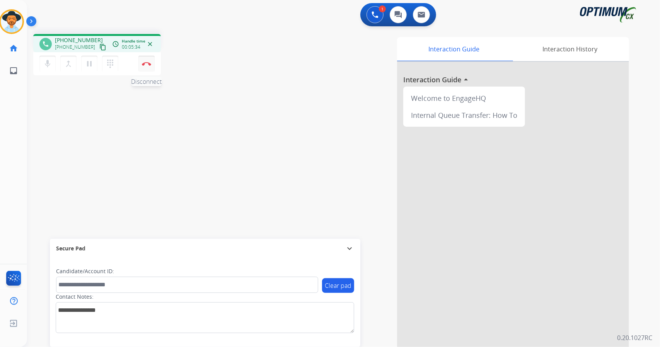
click at [149, 65] on img at bounding box center [146, 64] width 9 height 4
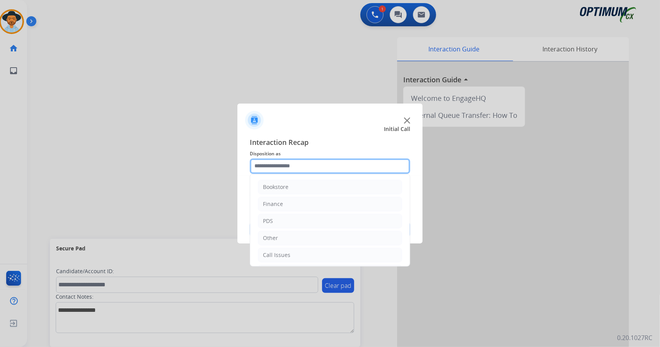
click at [321, 159] on input "text" at bounding box center [330, 166] width 160 height 15
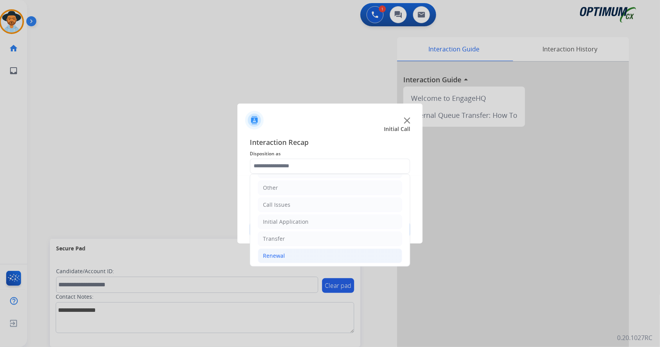
click at [323, 258] on li "Renewal" at bounding box center [330, 256] width 144 height 15
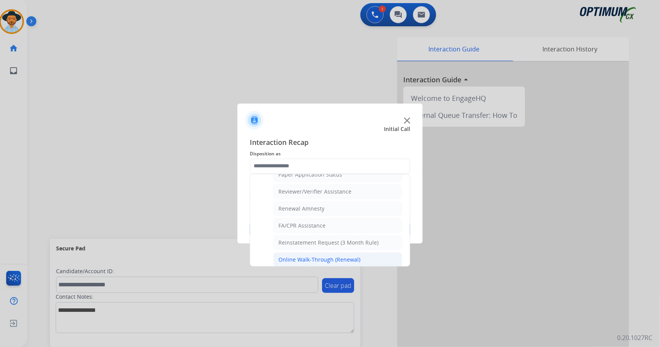
click at [311, 256] on div "Online Walk-Through (Renewal)" at bounding box center [319, 260] width 82 height 8
type input "**********"
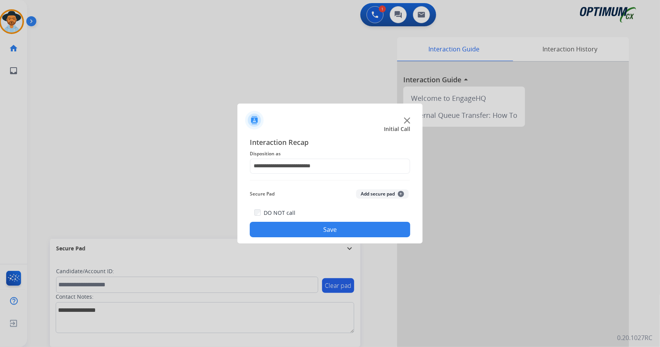
click at [317, 232] on button "Save" at bounding box center [330, 229] width 160 height 15
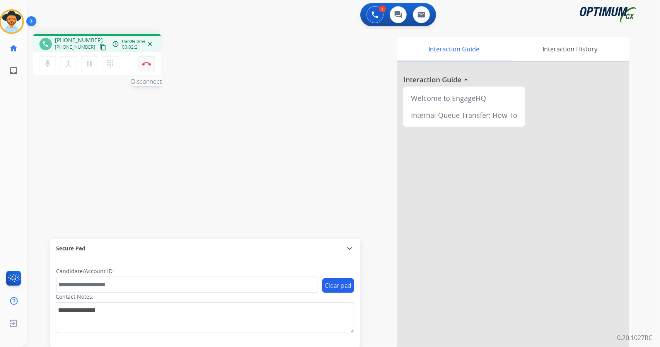
click at [148, 70] on button "Disconnect" at bounding box center [146, 64] width 16 height 16
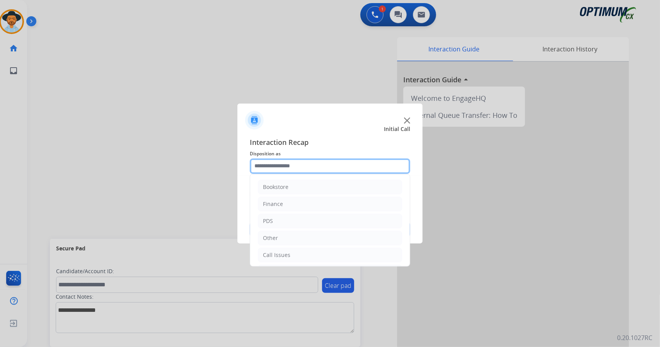
click at [287, 164] on input "text" at bounding box center [330, 166] width 160 height 15
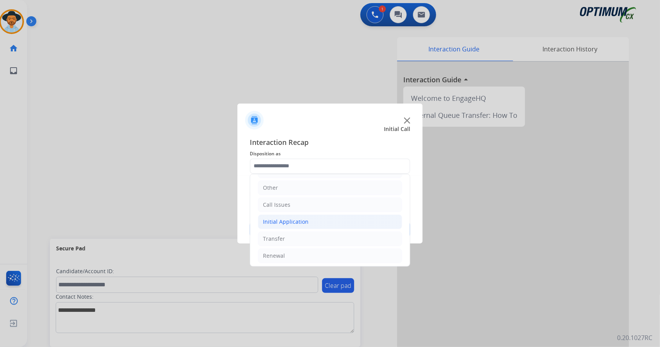
click at [299, 224] on li "Initial Application" at bounding box center [330, 222] width 144 height 15
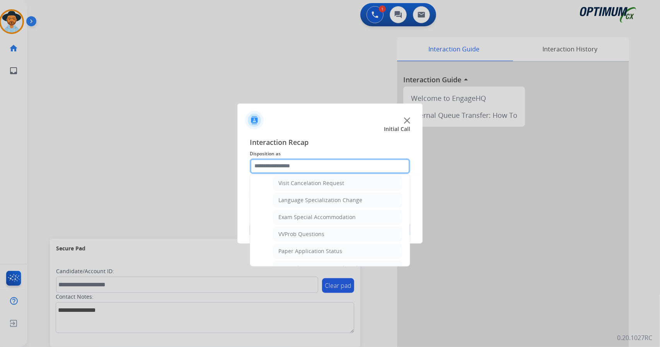
scroll to position [371, 0]
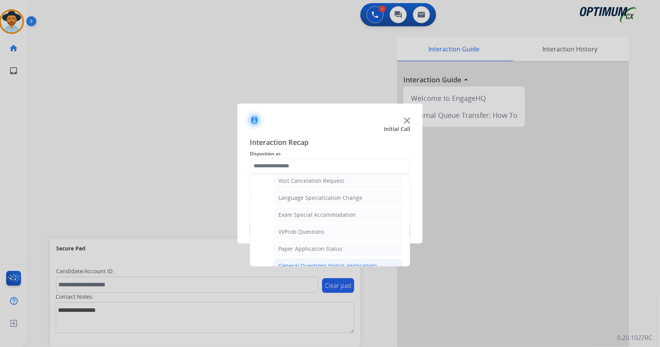
click at [307, 262] on div "General Questions (Initial application)" at bounding box center [327, 266] width 98 height 8
type input "**********"
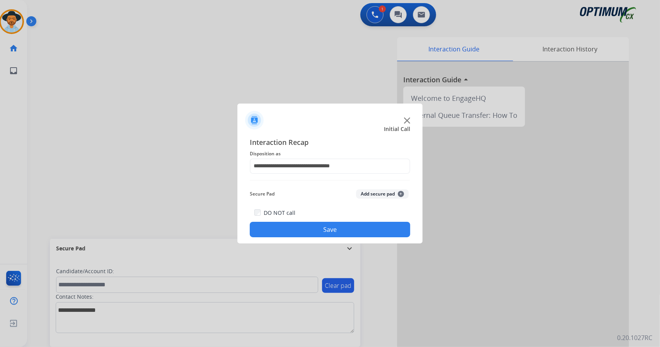
click at [295, 229] on button "Save" at bounding box center [330, 229] width 160 height 15
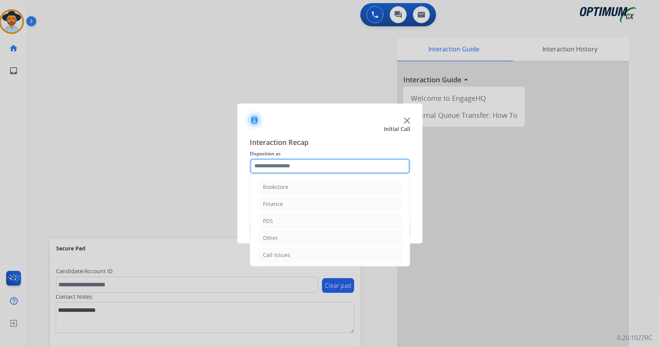
click at [340, 171] on input "text" at bounding box center [330, 166] width 160 height 15
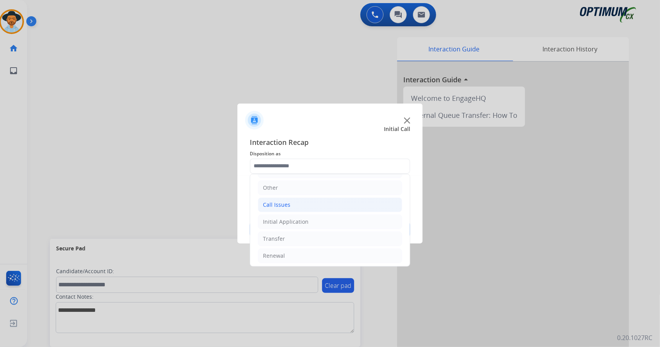
click at [287, 203] on div "Call Issues" at bounding box center [276, 205] width 27 height 8
click at [319, 249] on li "Dropped Call" at bounding box center [337, 256] width 129 height 15
type input "**********"
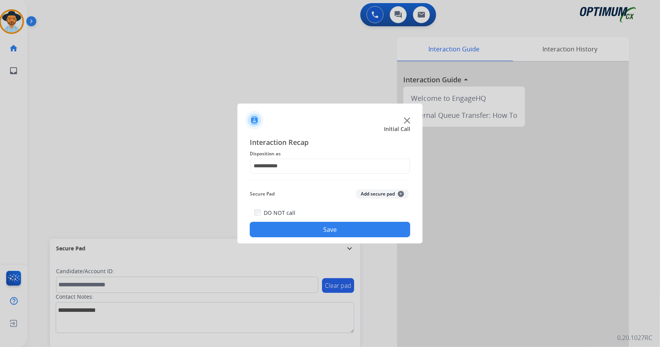
click at [346, 228] on button "Save" at bounding box center [330, 229] width 160 height 15
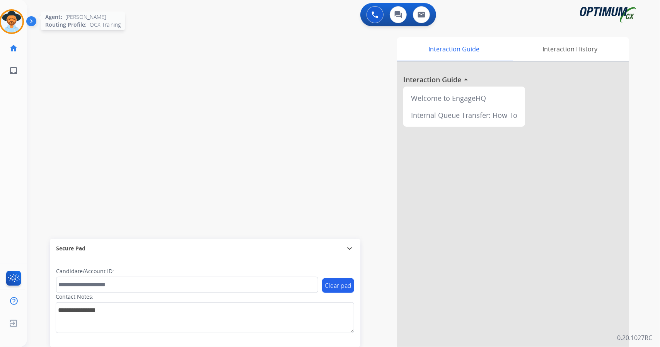
click at [9, 24] on img at bounding box center [12, 22] width 22 height 22
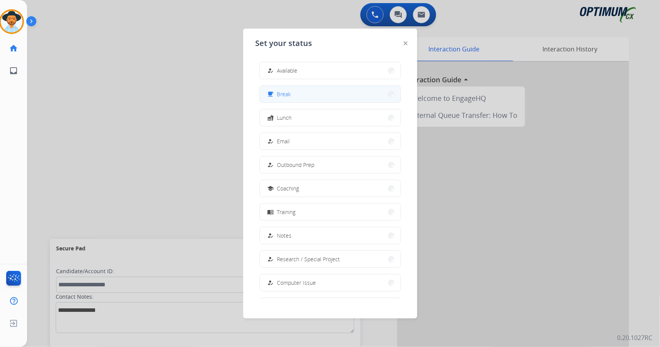
click at [290, 98] on div "free_breakfast Break" at bounding box center [278, 94] width 25 height 9
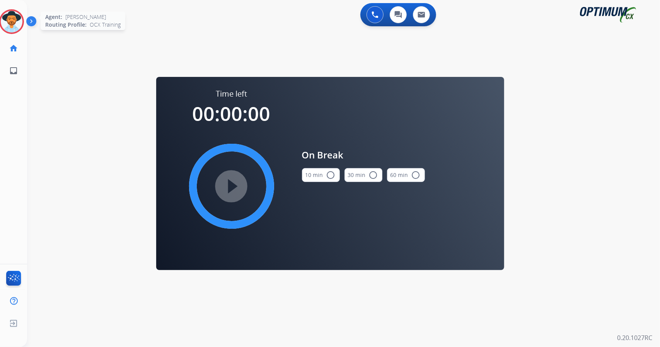
click at [9, 19] on img at bounding box center [12, 22] width 22 height 22
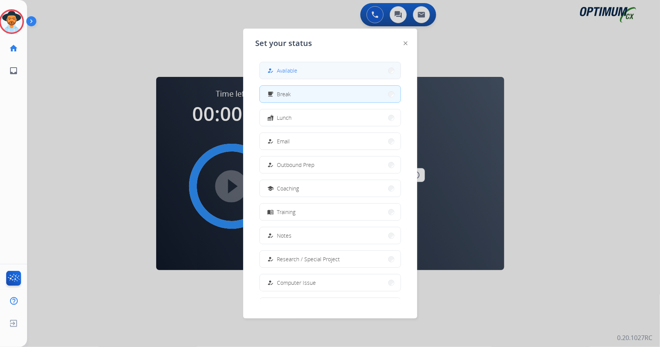
click at [295, 72] on span "Available" at bounding box center [287, 71] width 20 height 8
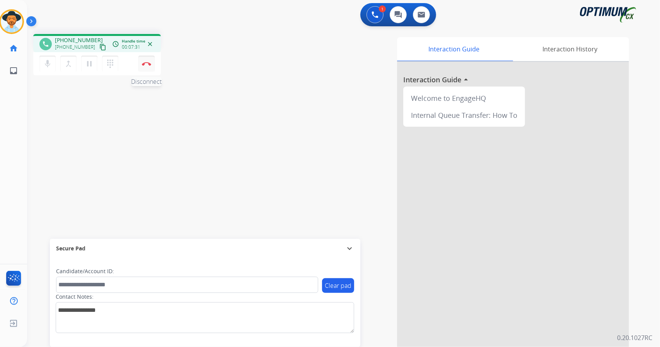
click at [152, 70] on button "Disconnect" at bounding box center [146, 64] width 16 height 16
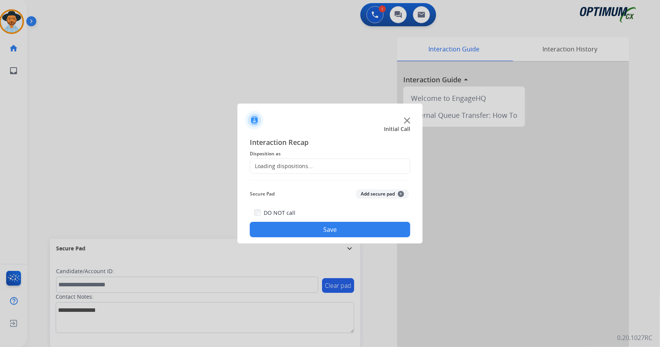
click at [279, 168] on div "Loading dispositions..." at bounding box center [281, 166] width 63 height 8
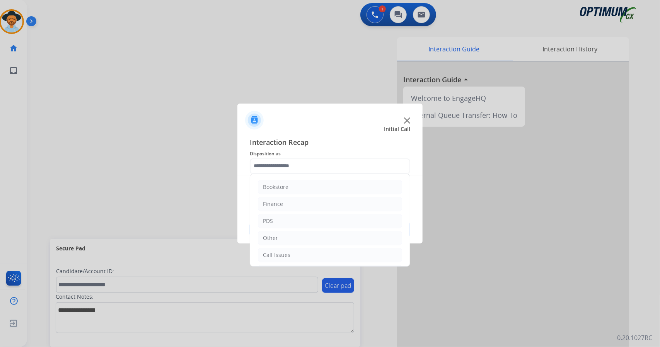
click at [279, 168] on input "text" at bounding box center [330, 166] width 160 height 15
click at [289, 249] on li "Renewal" at bounding box center [330, 256] width 144 height 15
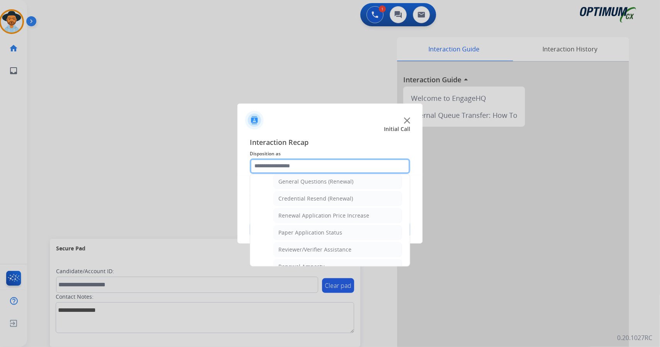
scroll to position [292, 0]
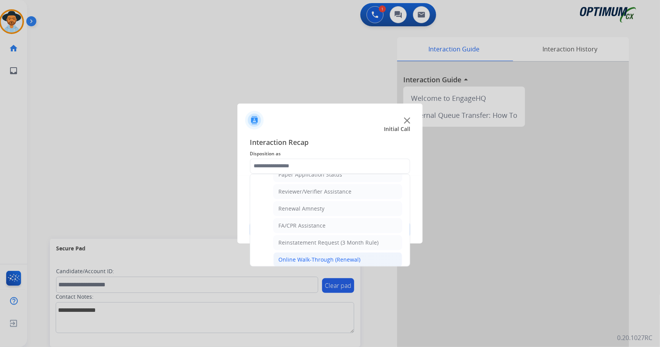
click at [300, 256] on div "Online Walk-Through (Renewal)" at bounding box center [319, 260] width 82 height 8
type input "**********"
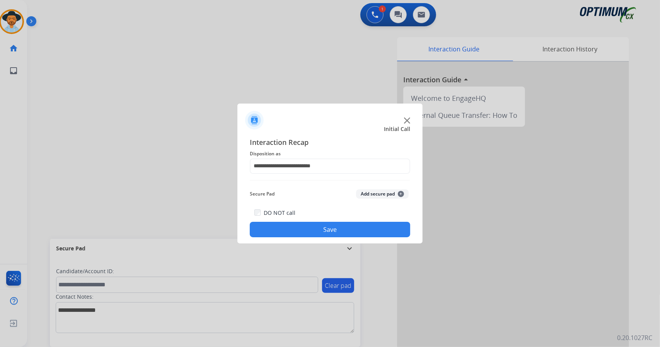
click at [312, 229] on button "Save" at bounding box center [330, 229] width 160 height 15
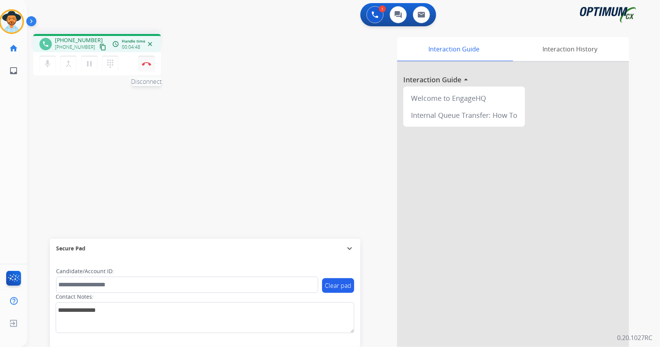
click at [150, 70] on button "Disconnect" at bounding box center [146, 64] width 16 height 16
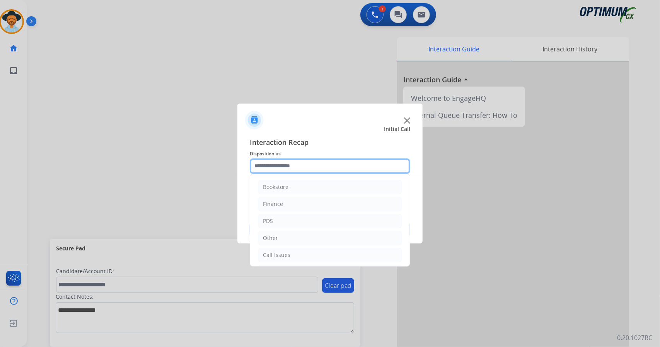
click at [290, 170] on input "text" at bounding box center [330, 166] width 160 height 15
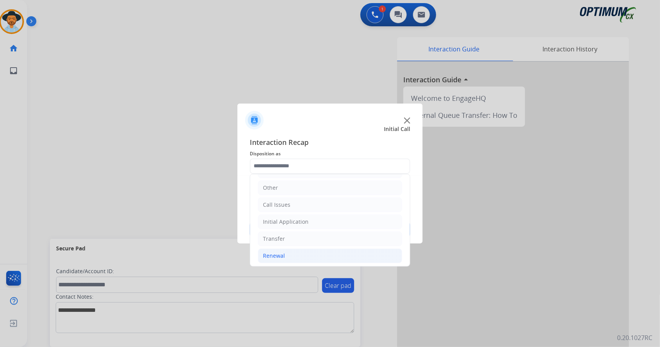
click at [290, 253] on li "Renewal" at bounding box center [330, 256] width 144 height 15
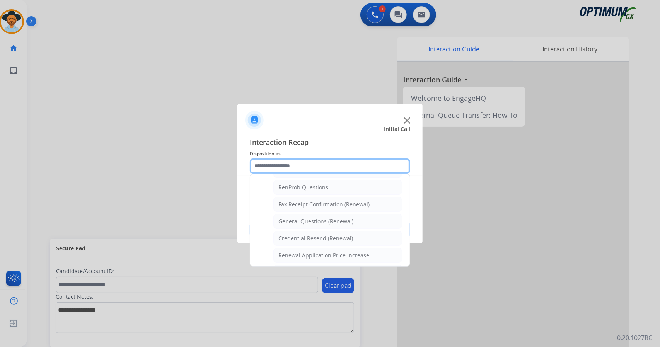
scroll to position [292, 0]
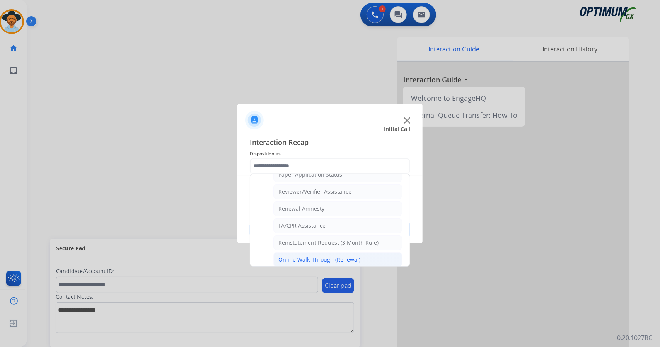
click at [309, 256] on div "Online Walk-Through (Renewal)" at bounding box center [319, 260] width 82 height 8
type input "**********"
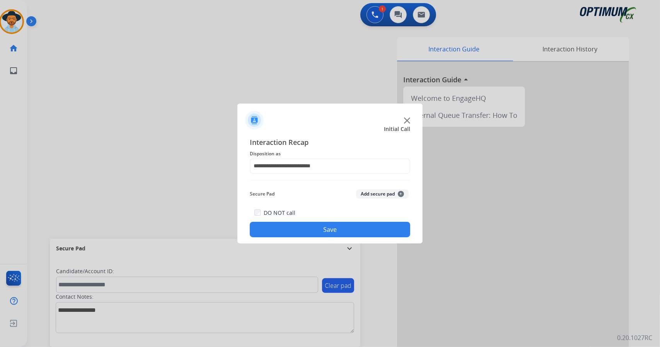
click at [290, 229] on button "Save" at bounding box center [330, 229] width 160 height 15
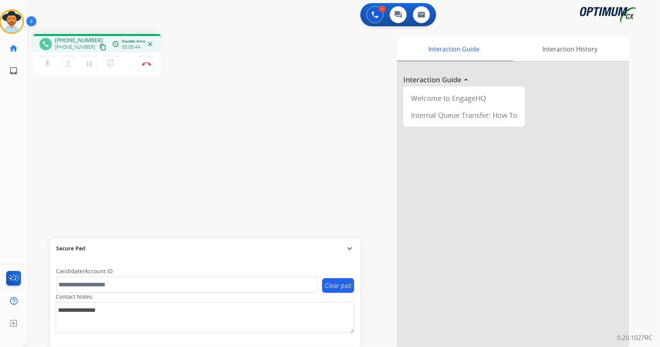
click at [238, 3] on div "1 Voice Interactions 0 Chat Interactions 0 Email Interactions" at bounding box center [338, 15] width 605 height 25
click at [142, 66] on button "Disconnect" at bounding box center [146, 64] width 16 height 16
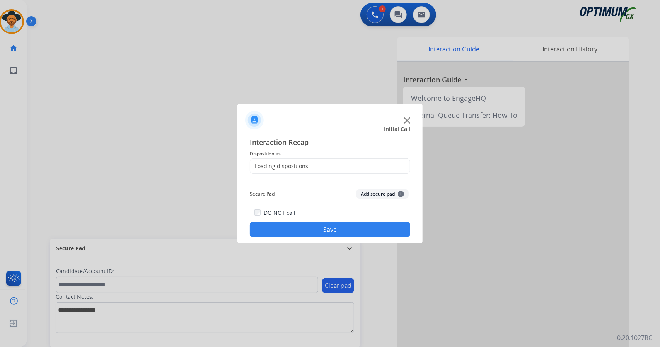
click at [304, 164] on div "Loading dispositions..." at bounding box center [281, 166] width 63 height 8
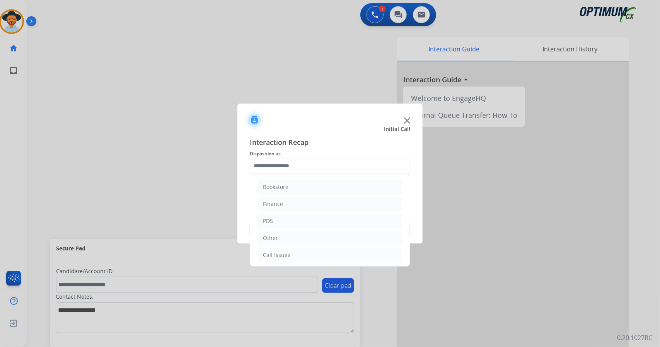
click at [304, 164] on input "text" at bounding box center [330, 166] width 160 height 15
click at [321, 228] on ul "Bookstore Finance PDS Other Call Issues Initial Application Transfer Renewal" at bounding box center [330, 196] width 160 height 145
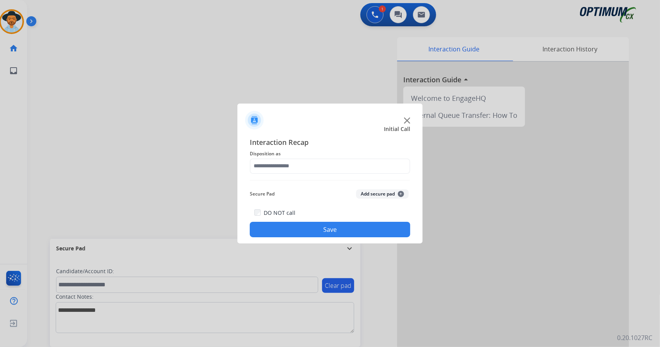
click at [318, 216] on div "DO NOT call Save" at bounding box center [330, 222] width 160 height 29
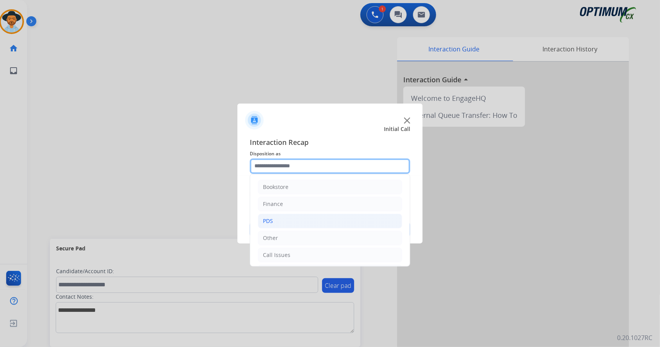
drag, startPoint x: 300, startPoint y: 171, endPoint x: 308, endPoint y: 217, distance: 46.6
click at [308, 174] on div "Bookstore Finance PDS Other Call Issues Initial Application Transfer Renewal" at bounding box center [330, 166] width 160 height 15
click at [308, 220] on li "Initial Application" at bounding box center [330, 222] width 144 height 15
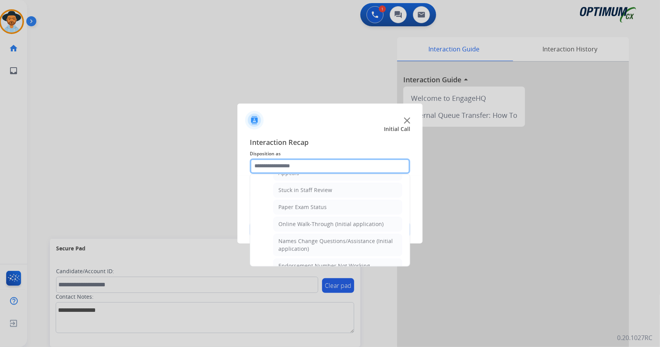
scroll to position [133, 0]
click at [308, 220] on div "Online Walk-Through (Initial application)" at bounding box center [330, 224] width 105 height 8
type input "**********"
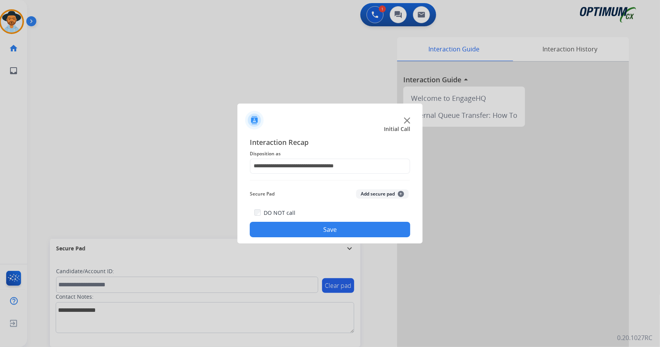
click at [312, 229] on button "Save" at bounding box center [330, 229] width 160 height 15
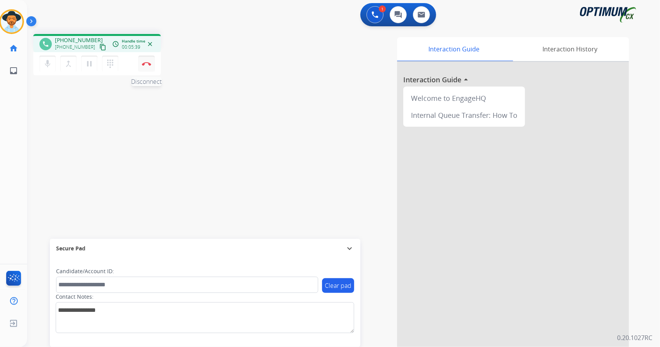
click at [148, 68] on button "Disconnect" at bounding box center [146, 64] width 16 height 16
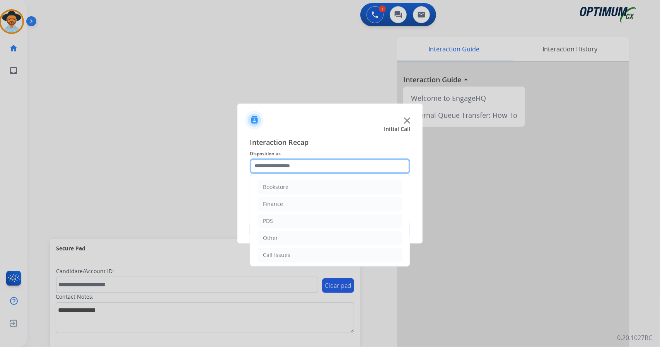
click at [322, 164] on input "text" at bounding box center [330, 166] width 160 height 15
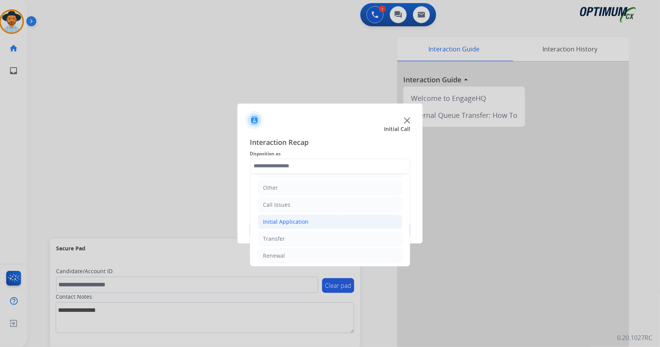
click at [318, 219] on li "Initial Application" at bounding box center [330, 222] width 144 height 15
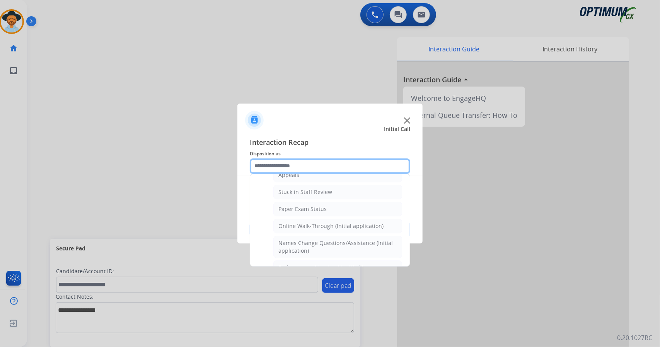
scroll to position [132, 0]
click at [318, 222] on div "Online Walk-Through (Initial application)" at bounding box center [330, 226] width 105 height 8
type input "**********"
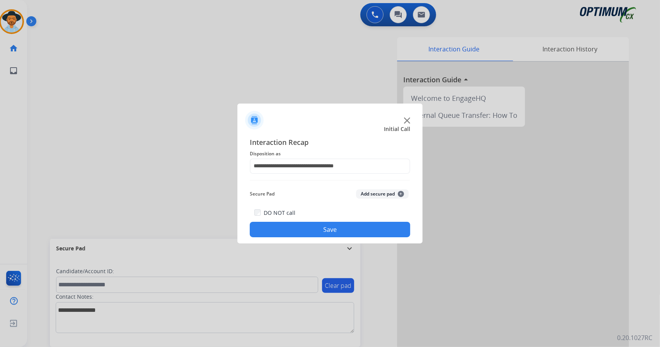
click at [324, 229] on button "Save" at bounding box center [330, 229] width 160 height 15
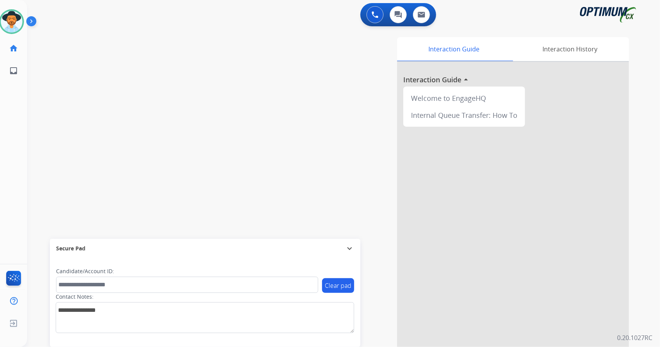
click at [6, 36] on div "[PERSON_NAME] Available Edit Avatar Agent: [PERSON_NAME] Profile: OCX Training …" at bounding box center [11, 41] width 27 height 82
click at [12, 24] on img at bounding box center [12, 22] width 22 height 22
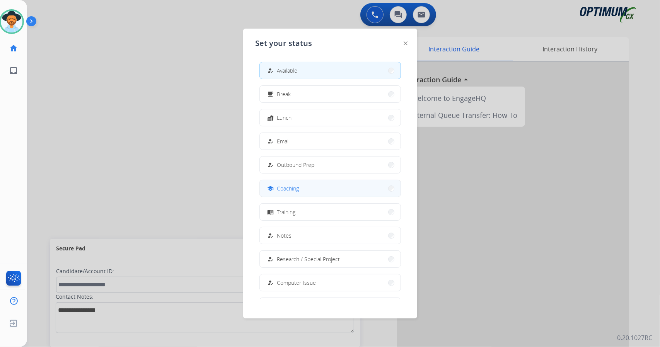
click at [364, 196] on button "school Coaching" at bounding box center [330, 188] width 141 height 17
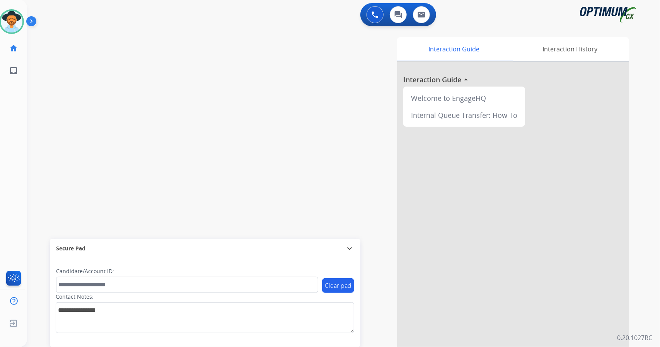
scroll to position [3, 0]
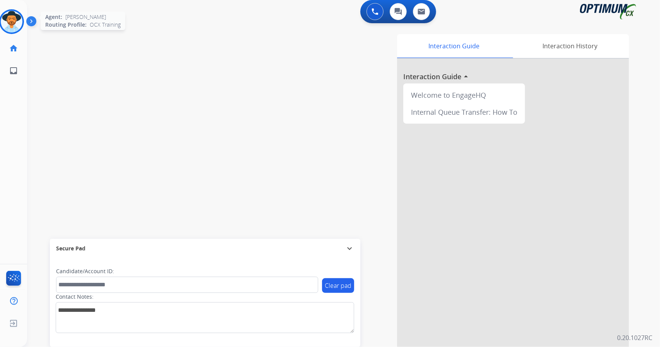
click at [9, 24] on img at bounding box center [12, 22] width 22 height 22
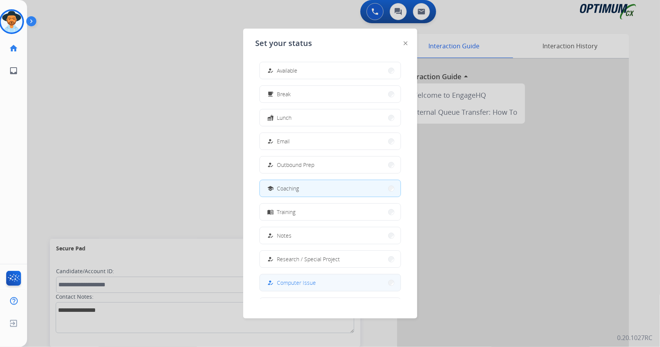
scroll to position [73, 0]
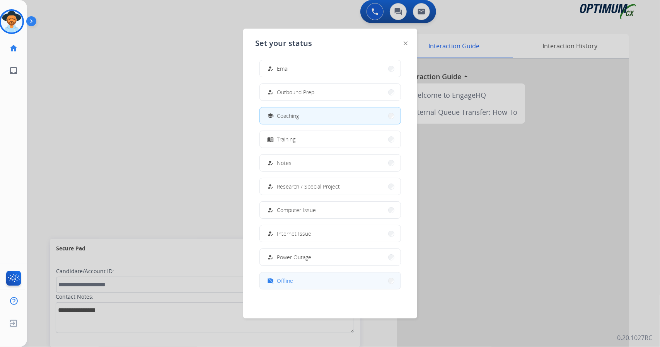
click at [302, 283] on button "work_off Offline" at bounding box center [330, 281] width 141 height 17
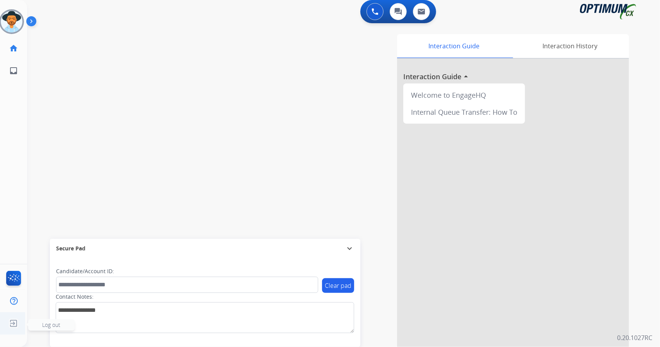
click at [6, 317] on ul "Log out Log out" at bounding box center [11, 323] width 27 height 22
click at [13, 323] on img at bounding box center [14, 323] width 14 height 15
